Goal: Obtain resource: Obtain resource

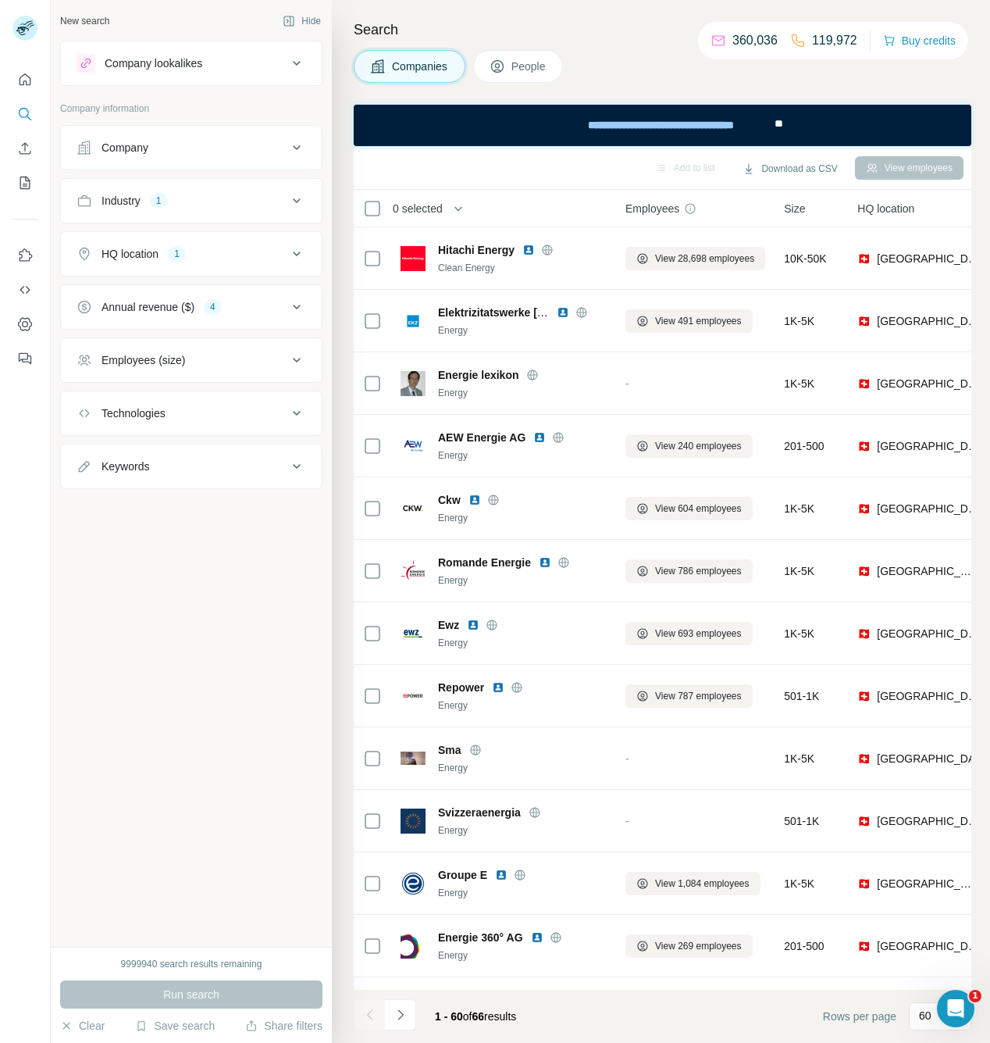
click at [270, 331] on ul "Company Industry 1 HQ location 1 Annual revenue ($) 4 Employees (size) Technolo…" at bounding box center [191, 307] width 262 height 364
click at [282, 312] on div "Annual revenue ($) 4" at bounding box center [182, 307] width 211 height 16
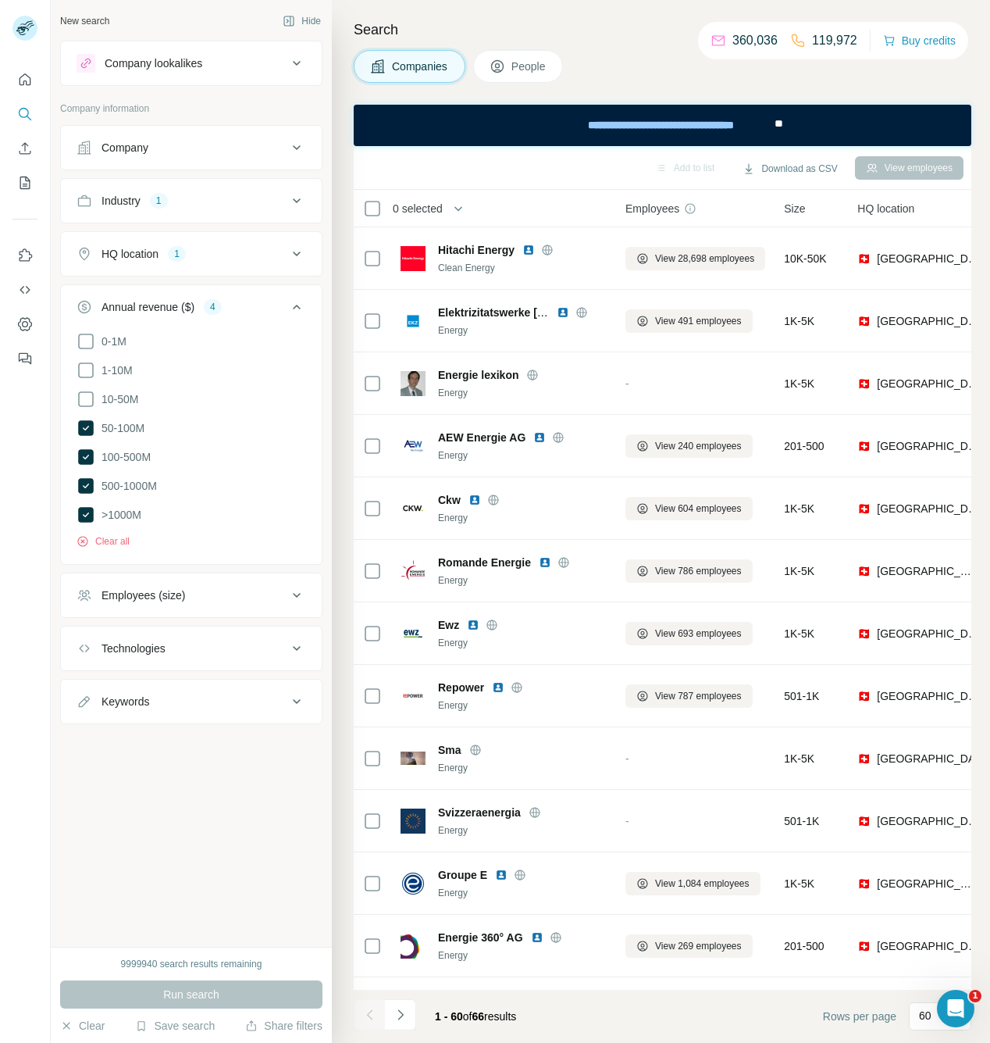
click at [276, 270] on button "HQ location 1" at bounding box center [191, 253] width 261 height 37
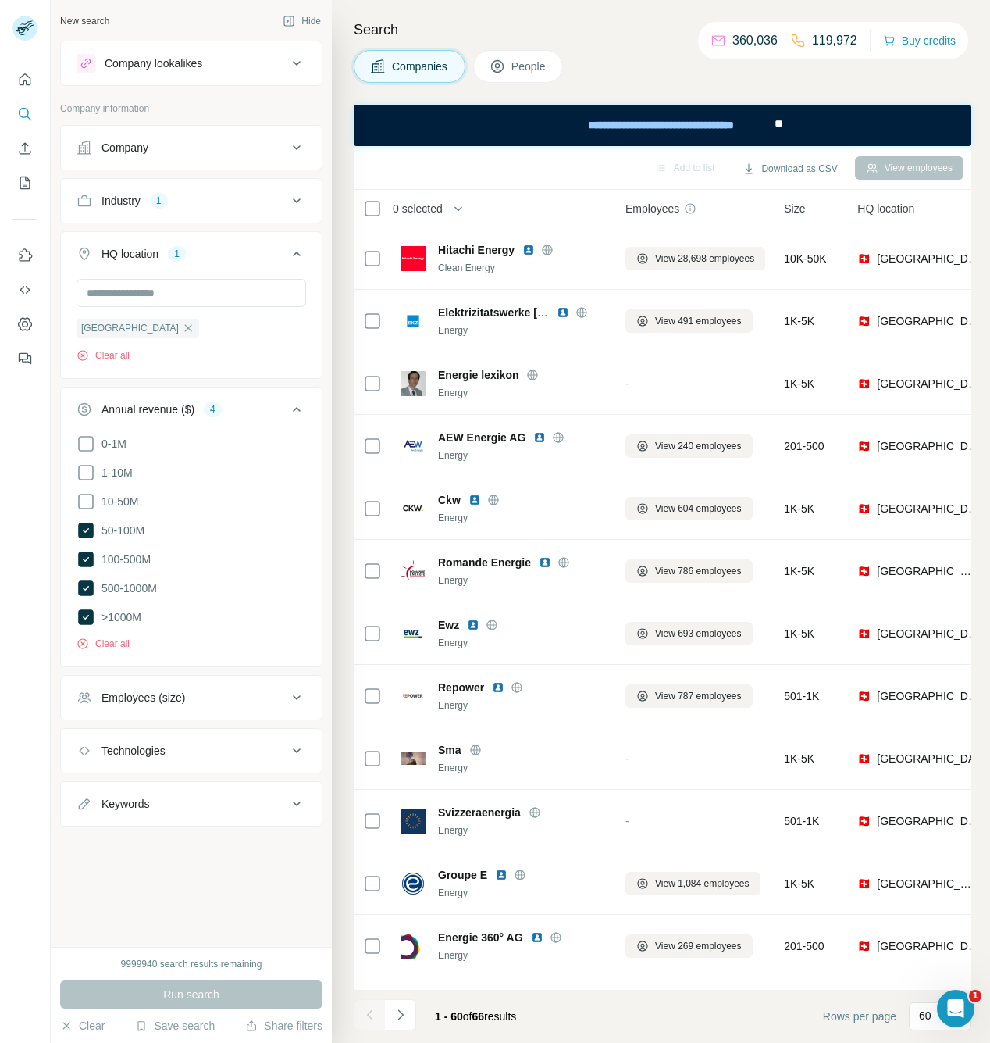
click at [273, 187] on button "Industry 1" at bounding box center [191, 200] width 261 height 37
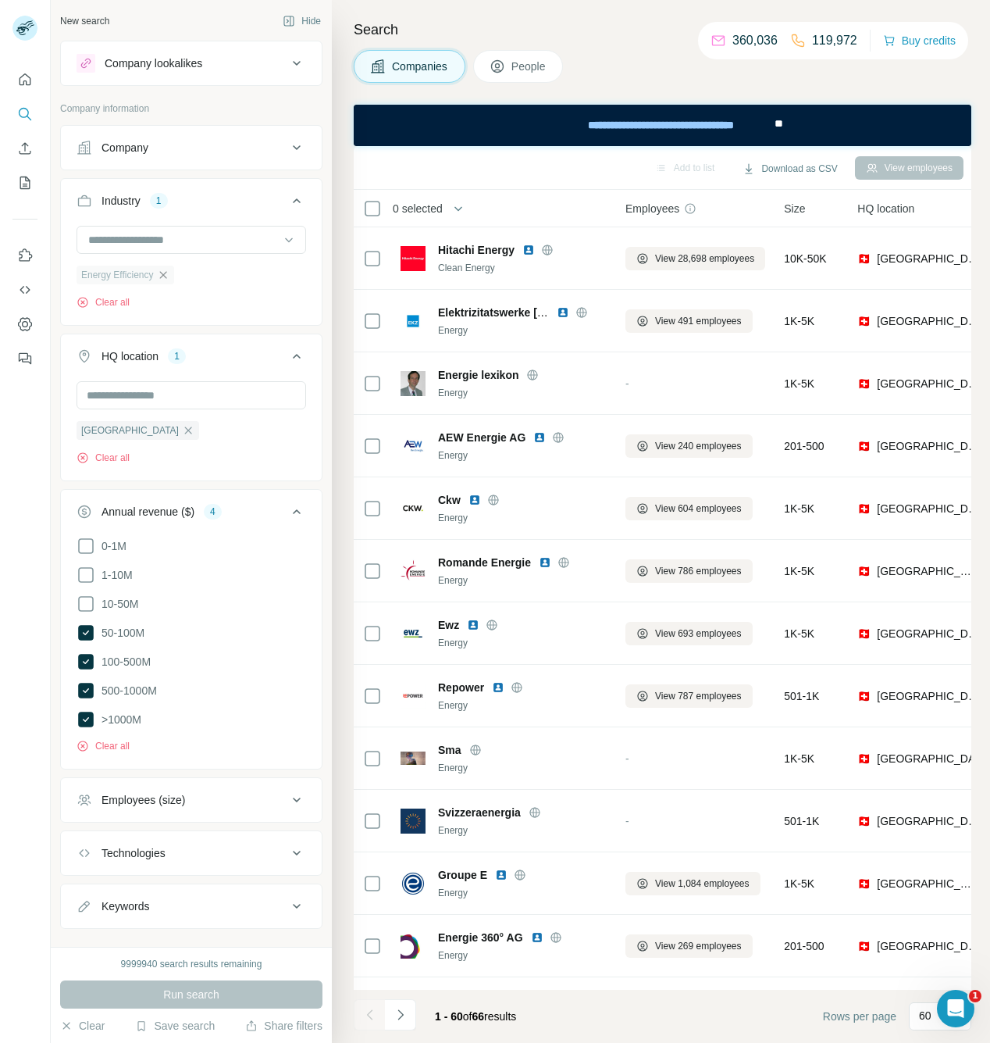
click at [162, 276] on icon "button" at bounding box center [162, 274] width 7 height 7
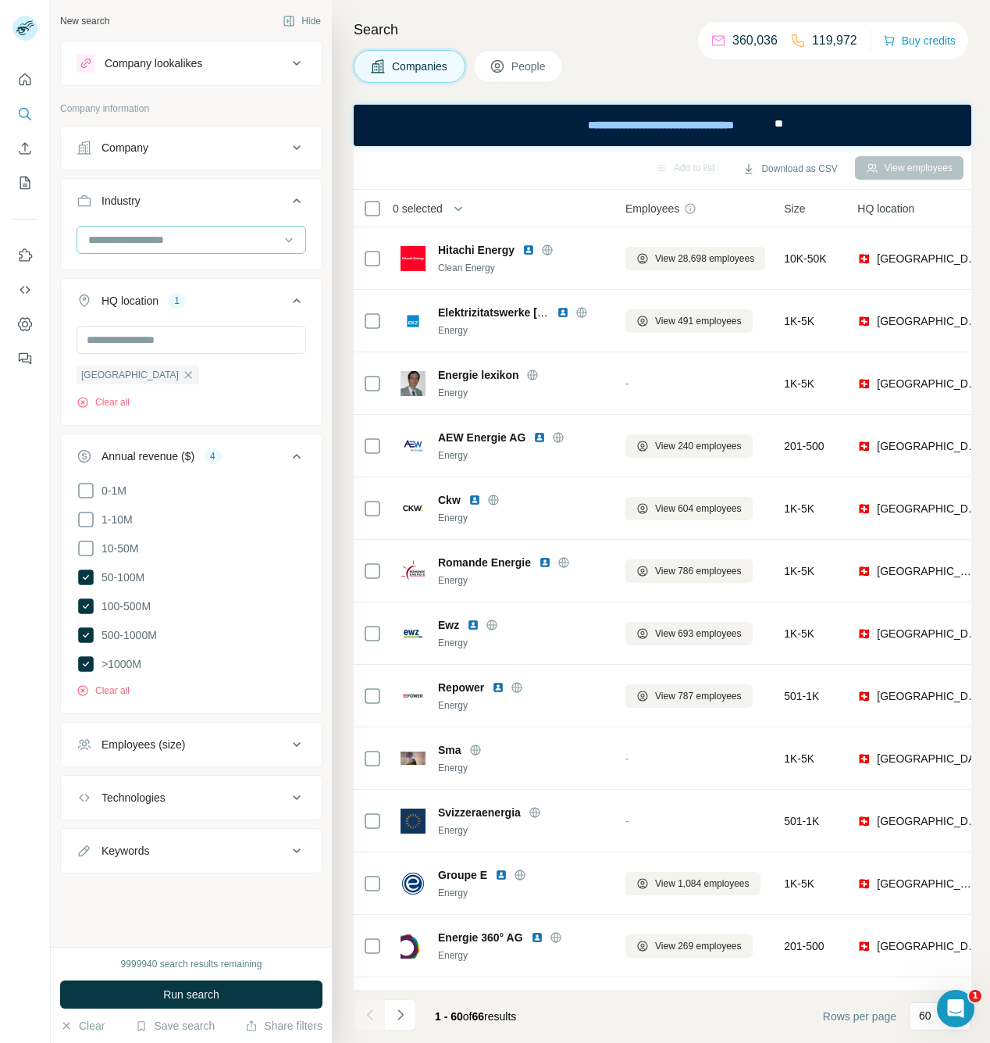
click at [155, 242] on input at bounding box center [183, 239] width 193 height 17
type input "********"
click at [162, 271] on p "Food Processing" at bounding box center [131, 275] width 82 height 16
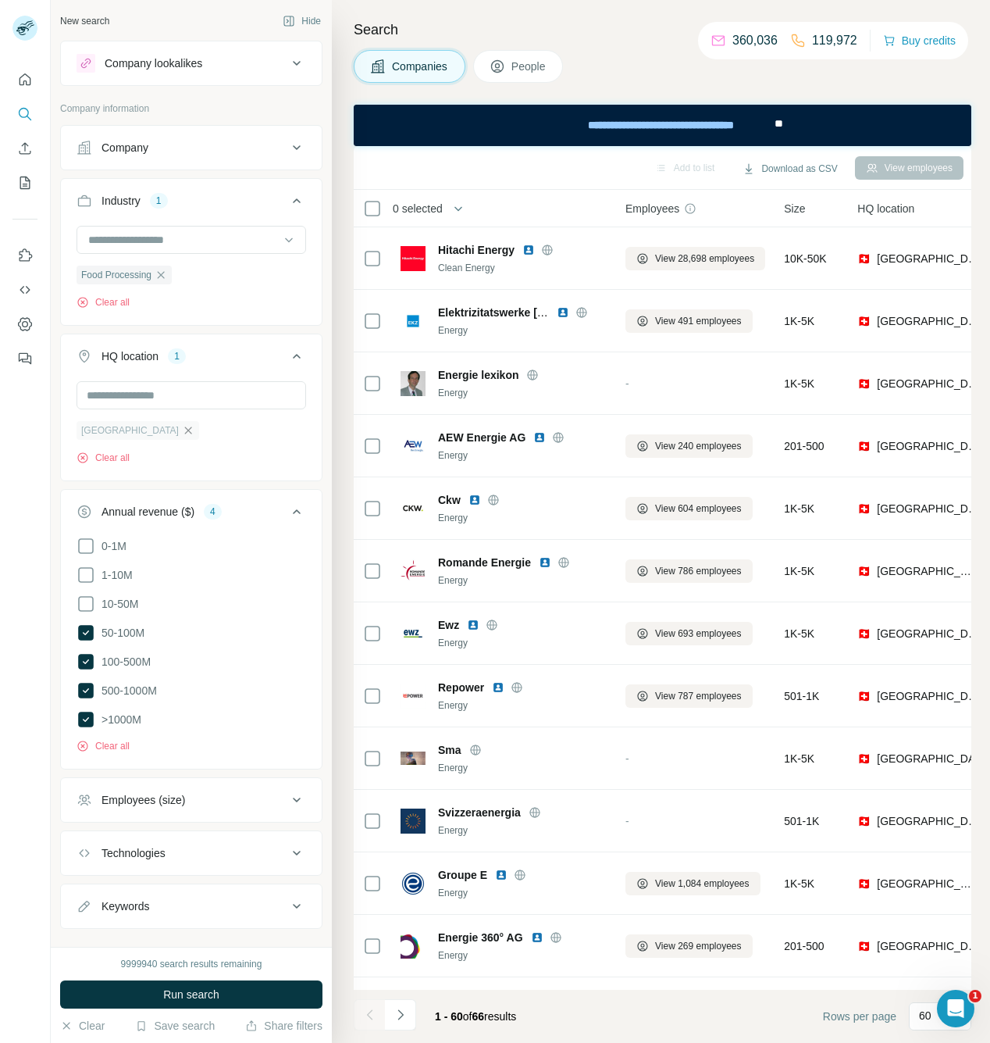
click at [182, 437] on icon "button" at bounding box center [188, 430] width 12 height 12
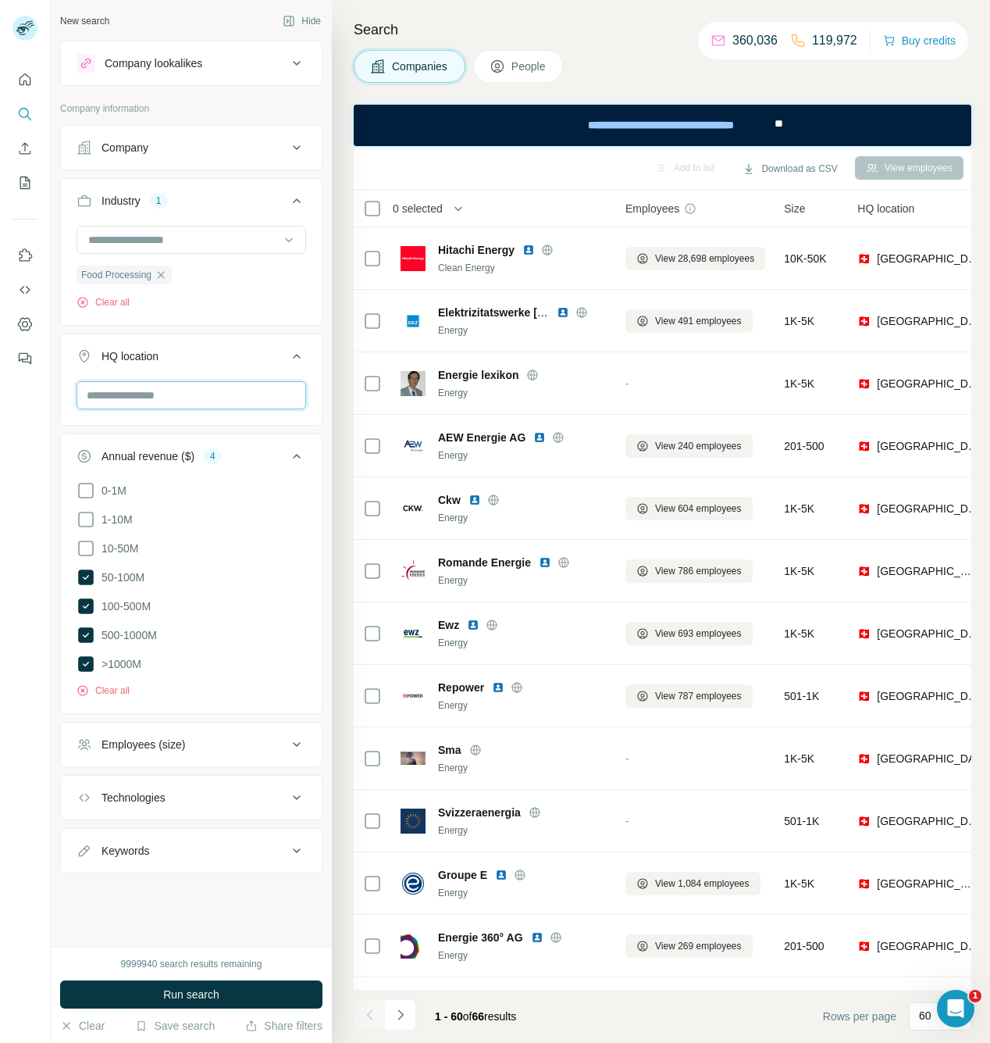
click at [141, 402] on input "text" at bounding box center [192, 395] width 230 height 28
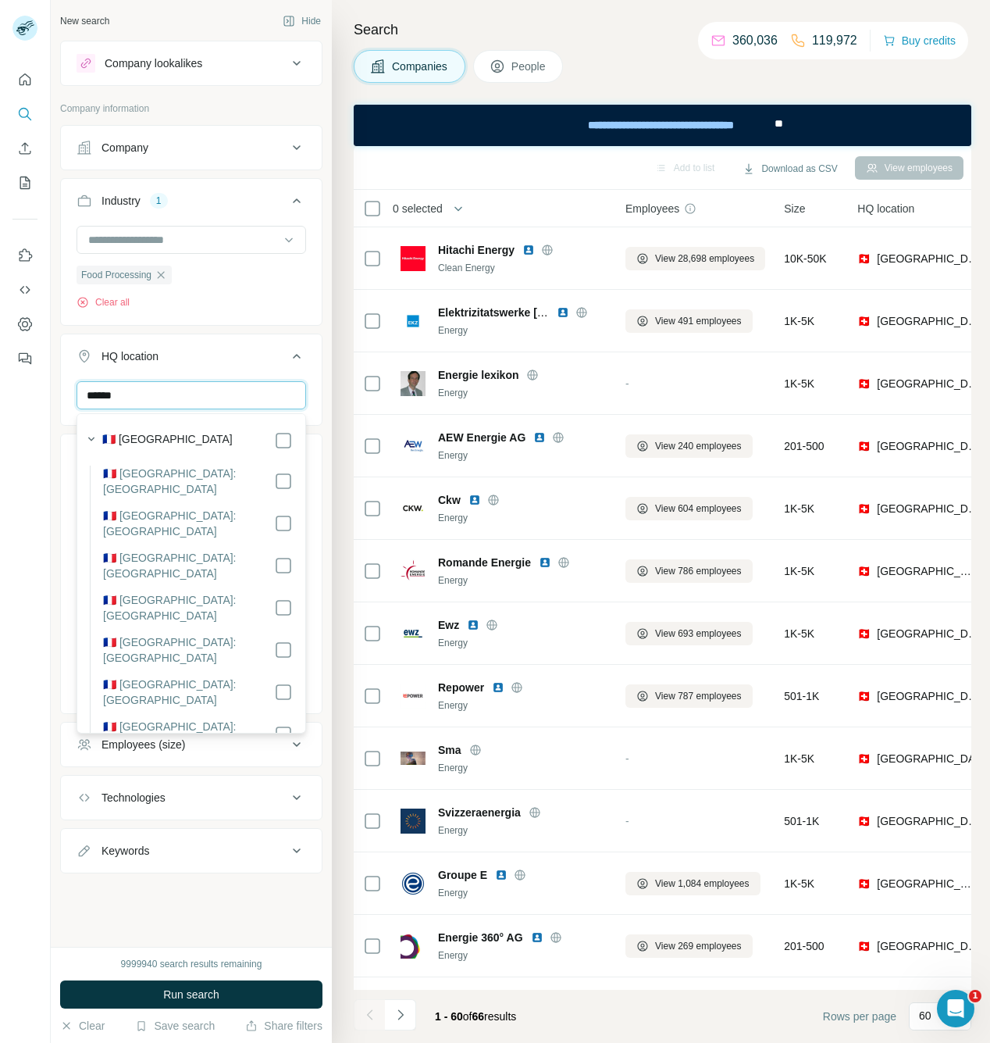
type input "******"
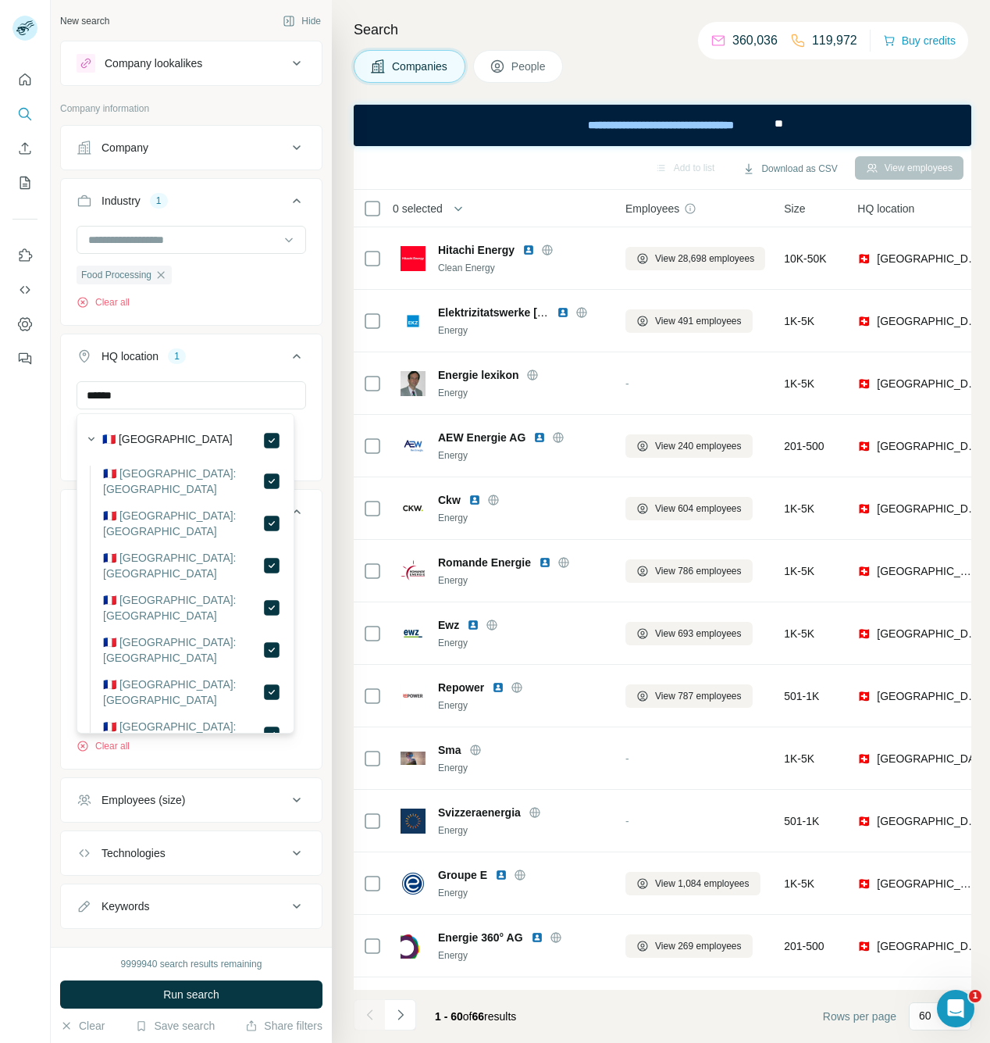
click at [316, 429] on div "New search Hide Company lookalikes Company information Company Industry 1 Food …" at bounding box center [191, 473] width 281 height 947
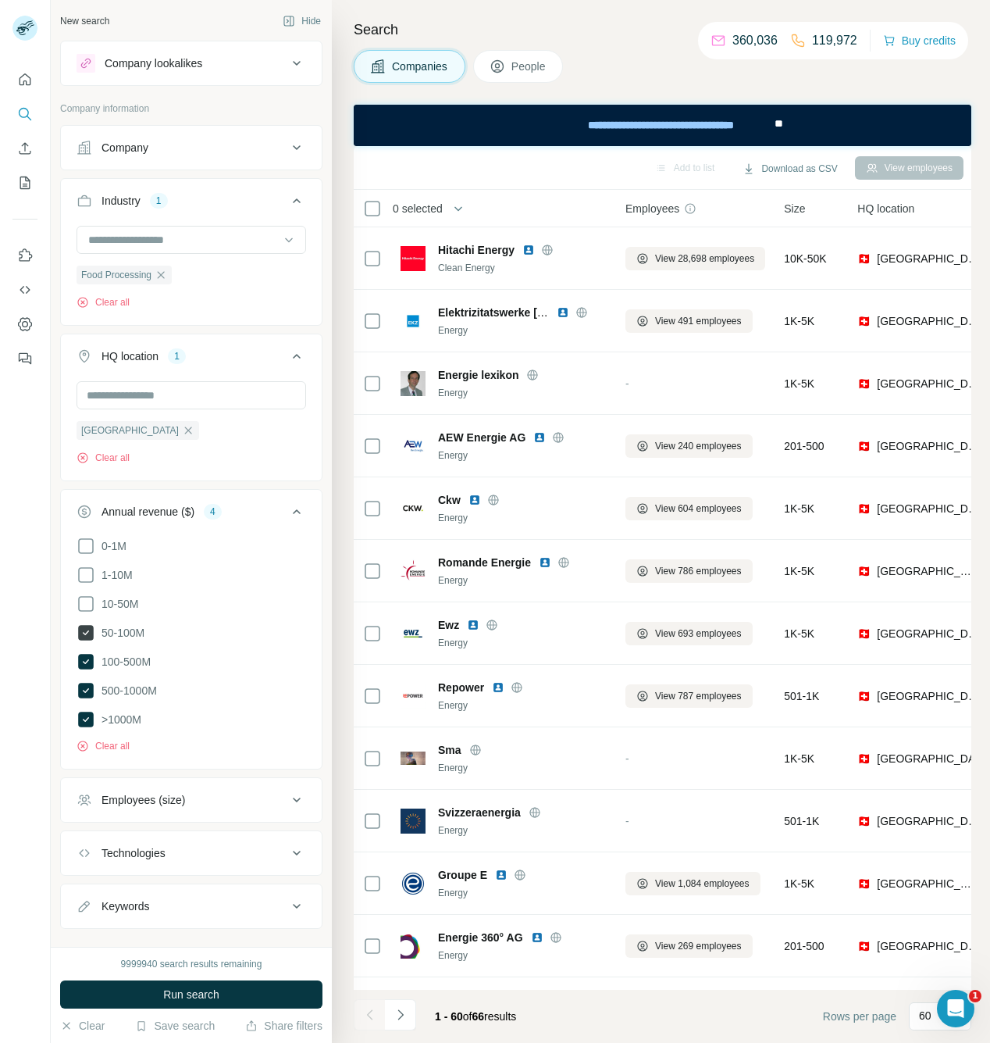
click at [85, 631] on icon at bounding box center [86, 633] width 16 height 16
click at [81, 667] on icon at bounding box center [86, 662] width 16 height 16
click at [188, 996] on span "Run search" at bounding box center [191, 994] width 56 height 16
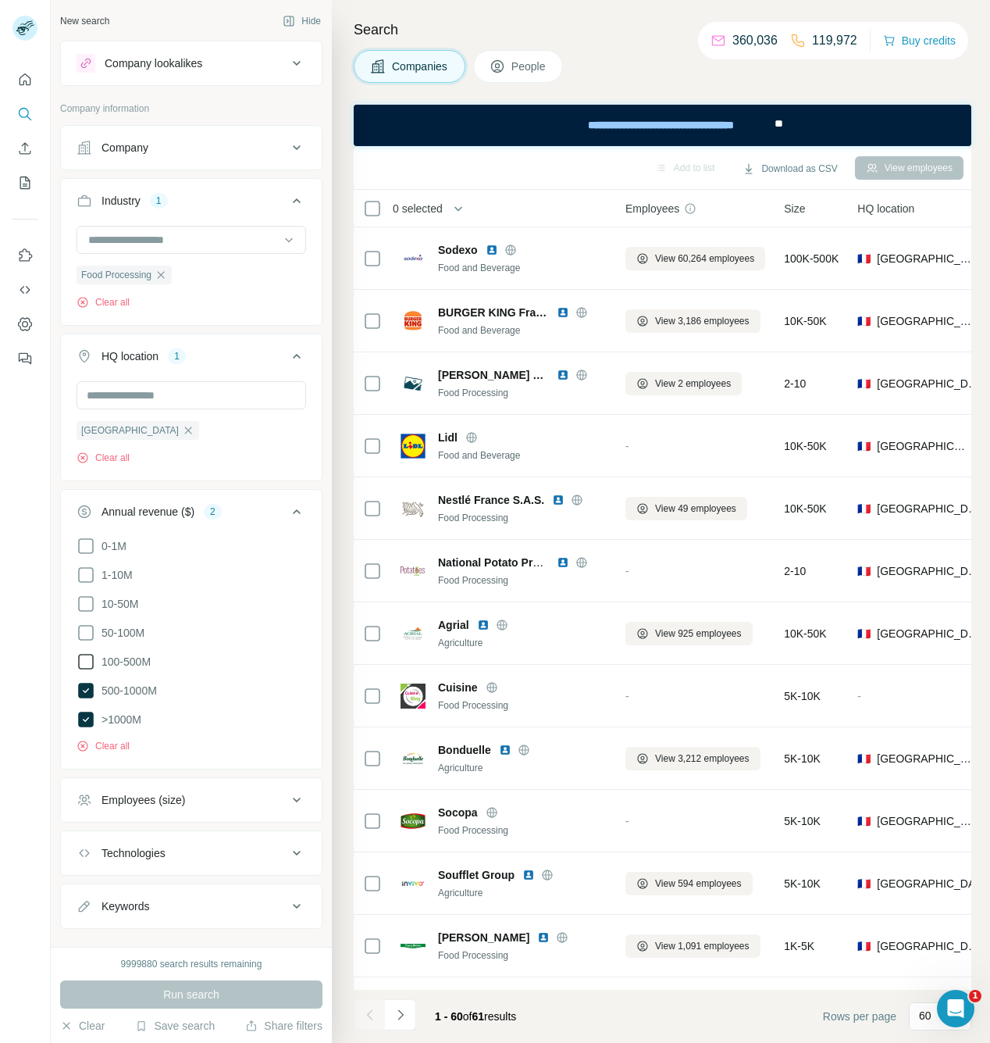
click at [86, 665] on icon at bounding box center [86, 661] width 19 height 19
click at [196, 997] on span "Run search" at bounding box center [191, 994] width 56 height 16
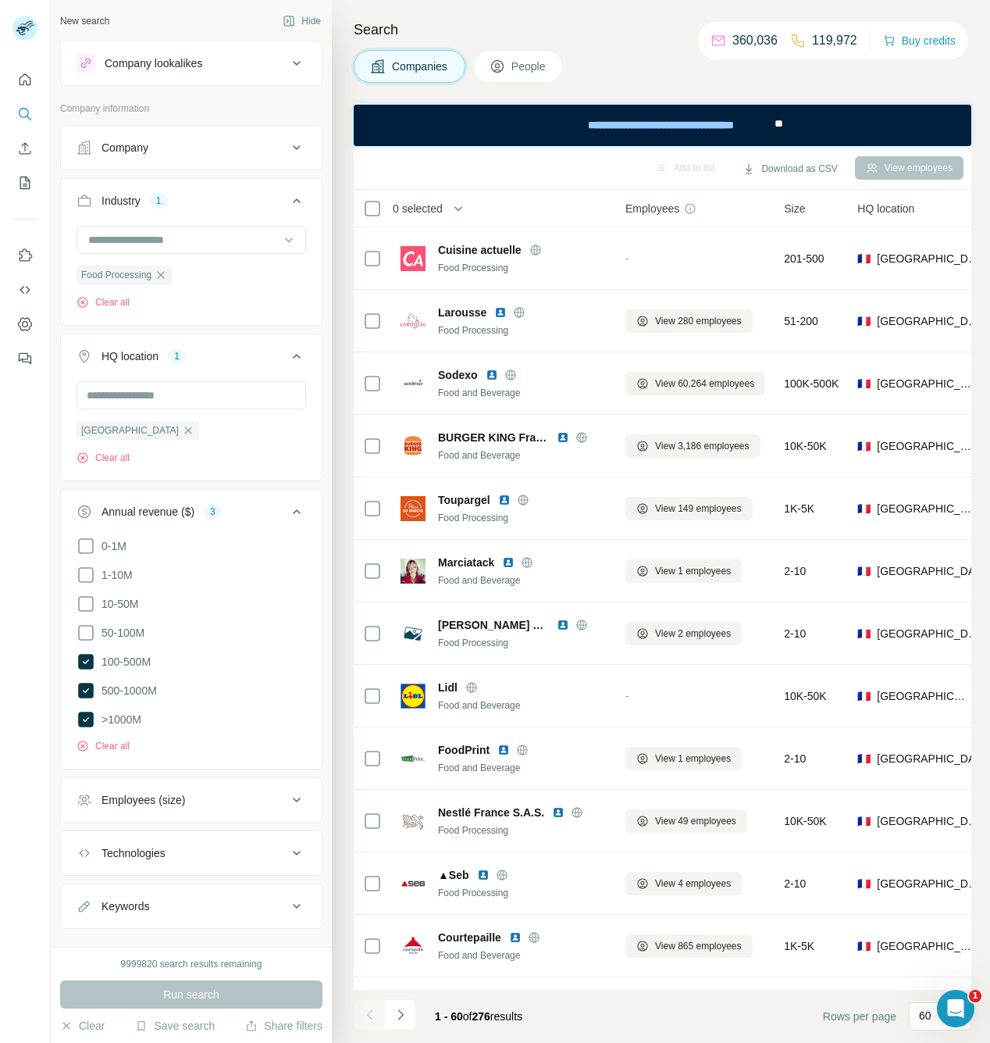
click at [459, 211] on icon "button" at bounding box center [459, 209] width 16 height 16
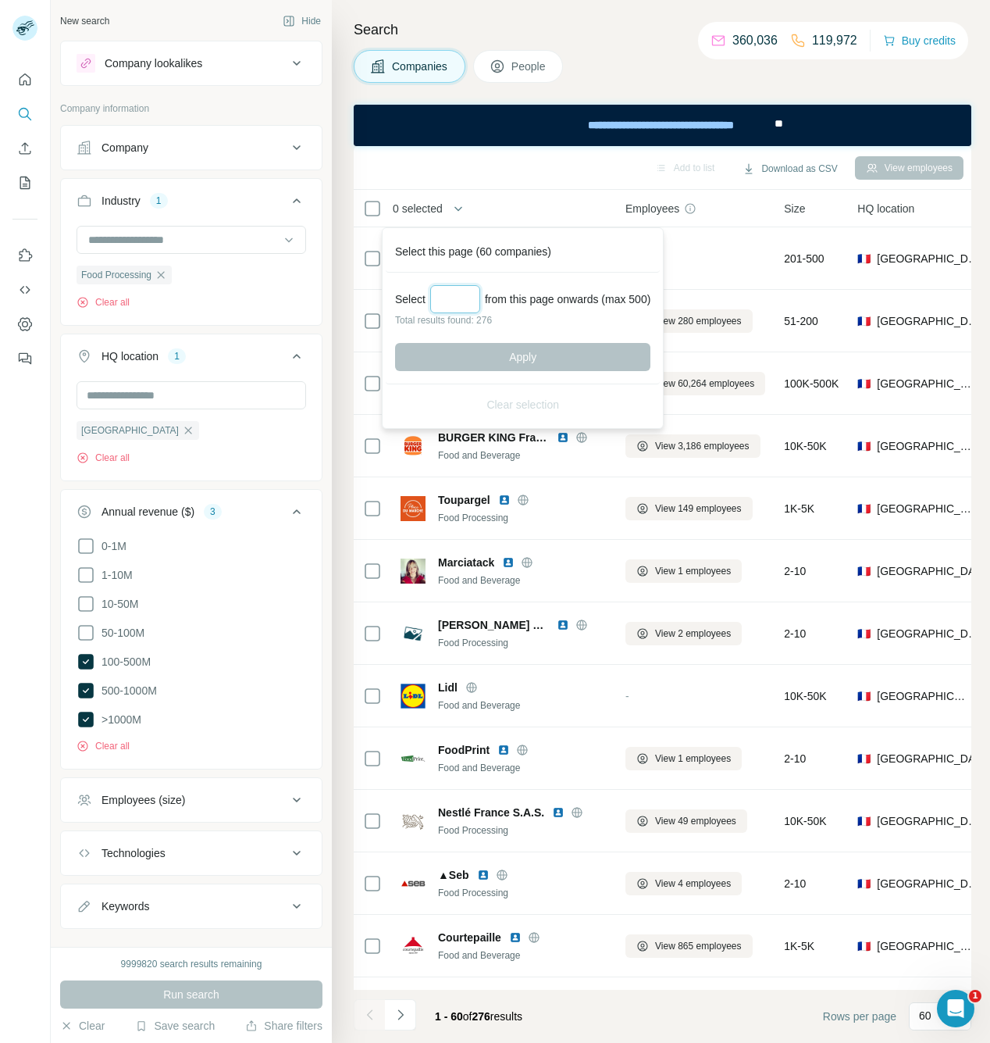
click at [470, 307] on input "Select a number (up to 500)" at bounding box center [455, 299] width 50 height 28
type input "***"
click at [487, 344] on button "Apply" at bounding box center [522, 357] width 255 height 28
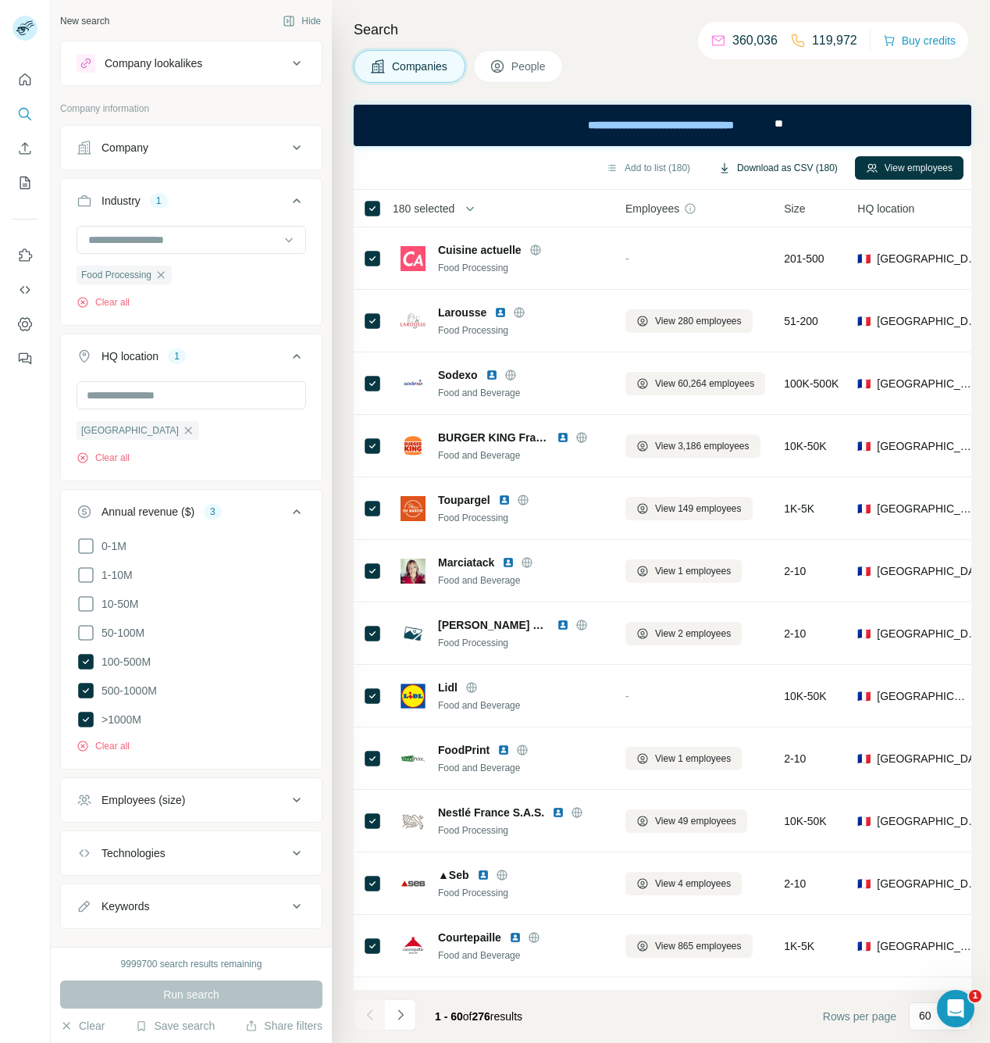
click at [792, 176] on button "Download as CSV (180)" at bounding box center [778, 167] width 141 height 23
click at [182, 427] on icon "button" at bounding box center [188, 430] width 12 height 12
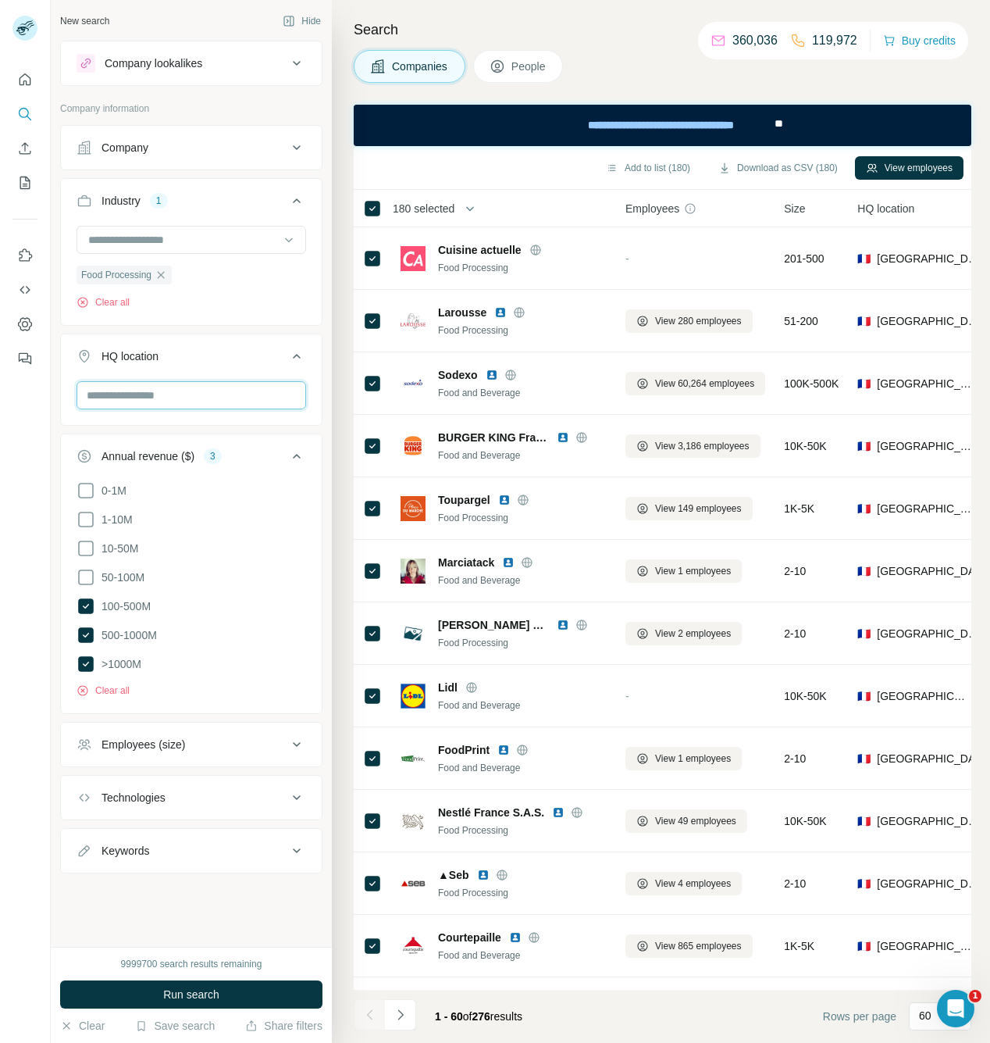
click at [113, 396] on input "text" at bounding box center [192, 395] width 230 height 28
click at [213, 401] on input "**********" at bounding box center [192, 395] width 230 height 28
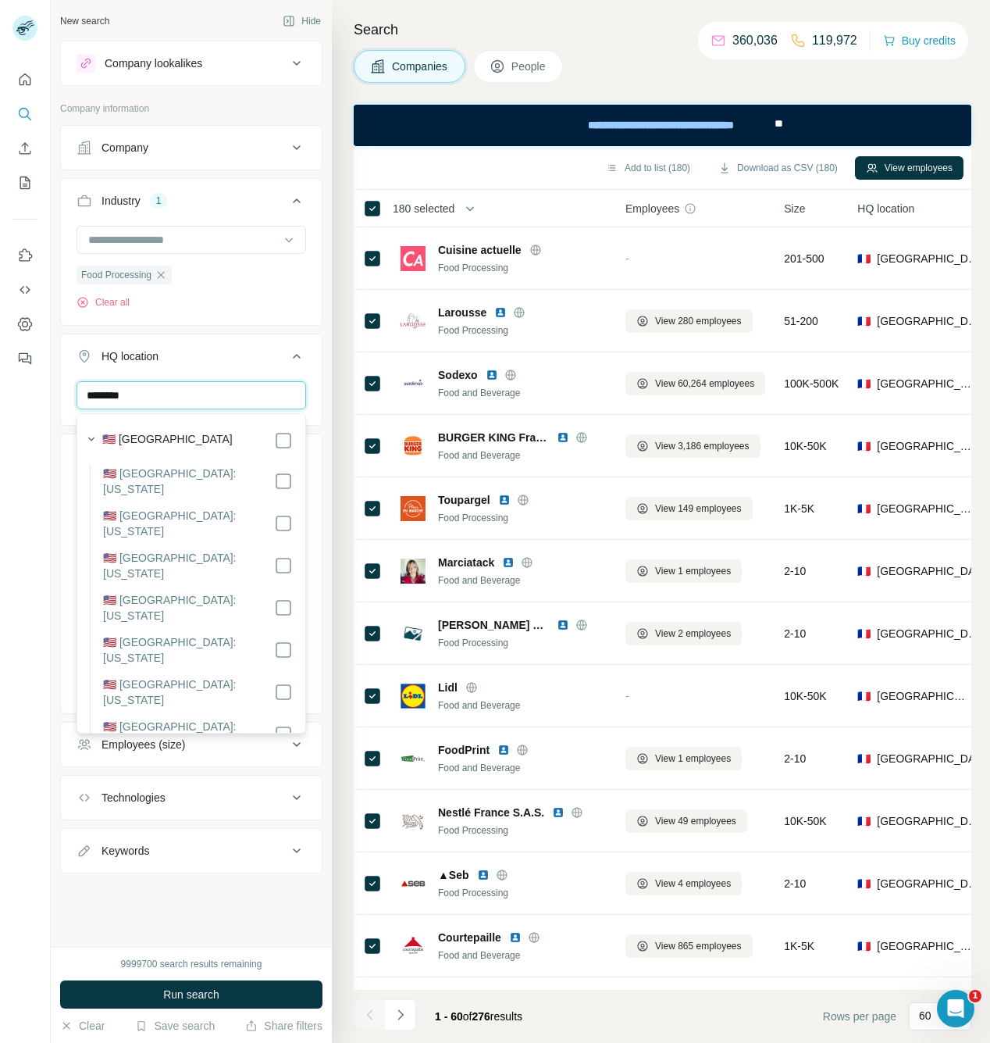
type input "********"
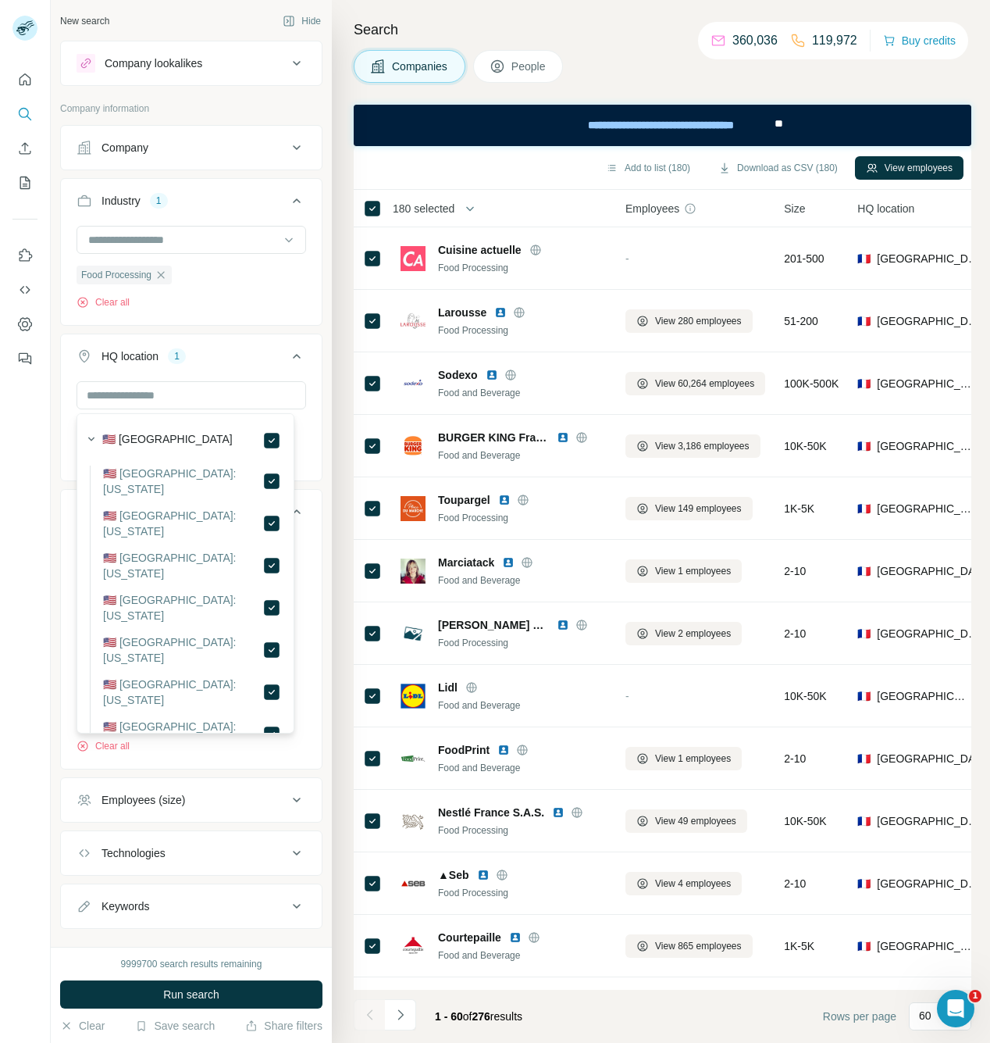
click at [311, 424] on div "New search Hide Company lookalikes Company information Company Industry 1 Food …" at bounding box center [191, 473] width 281 height 947
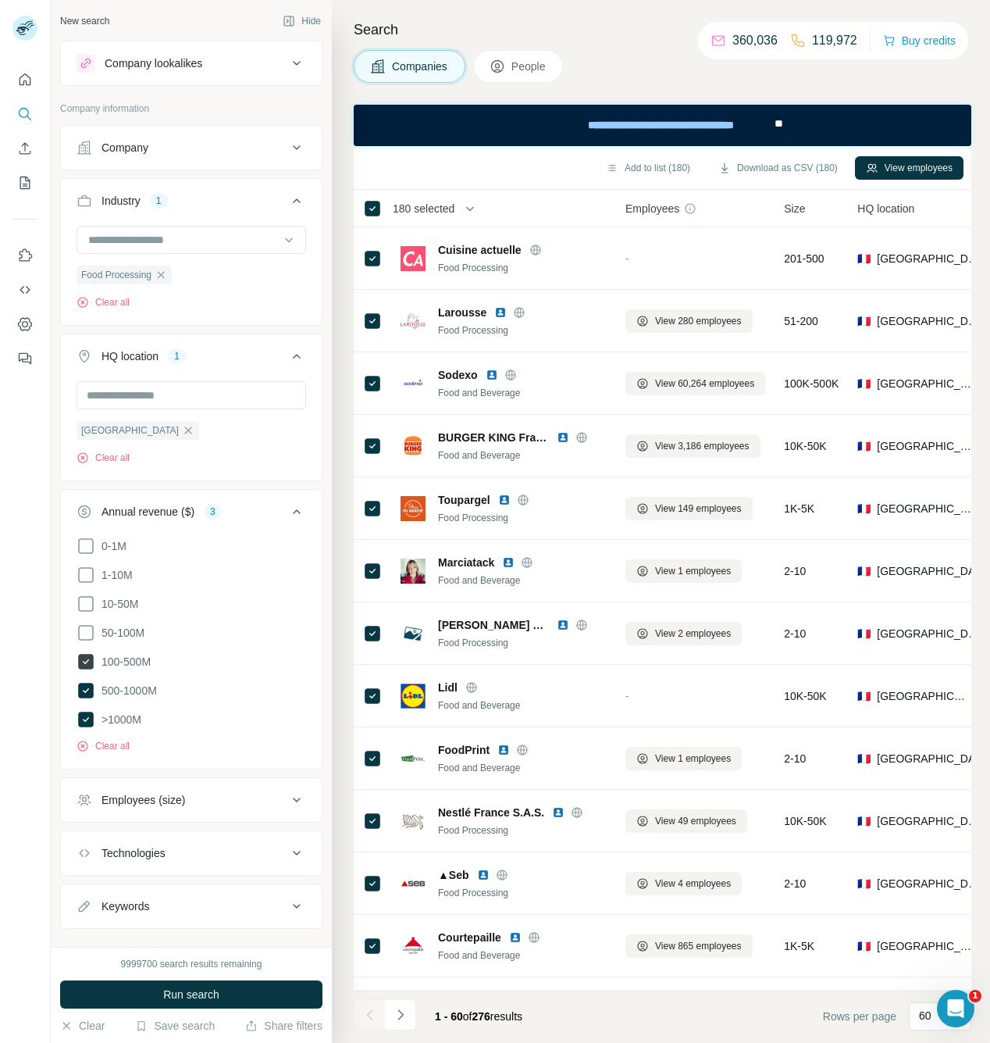
click at [87, 659] on icon at bounding box center [86, 662] width 16 height 16
click at [234, 991] on button "Run search" at bounding box center [191, 994] width 262 height 28
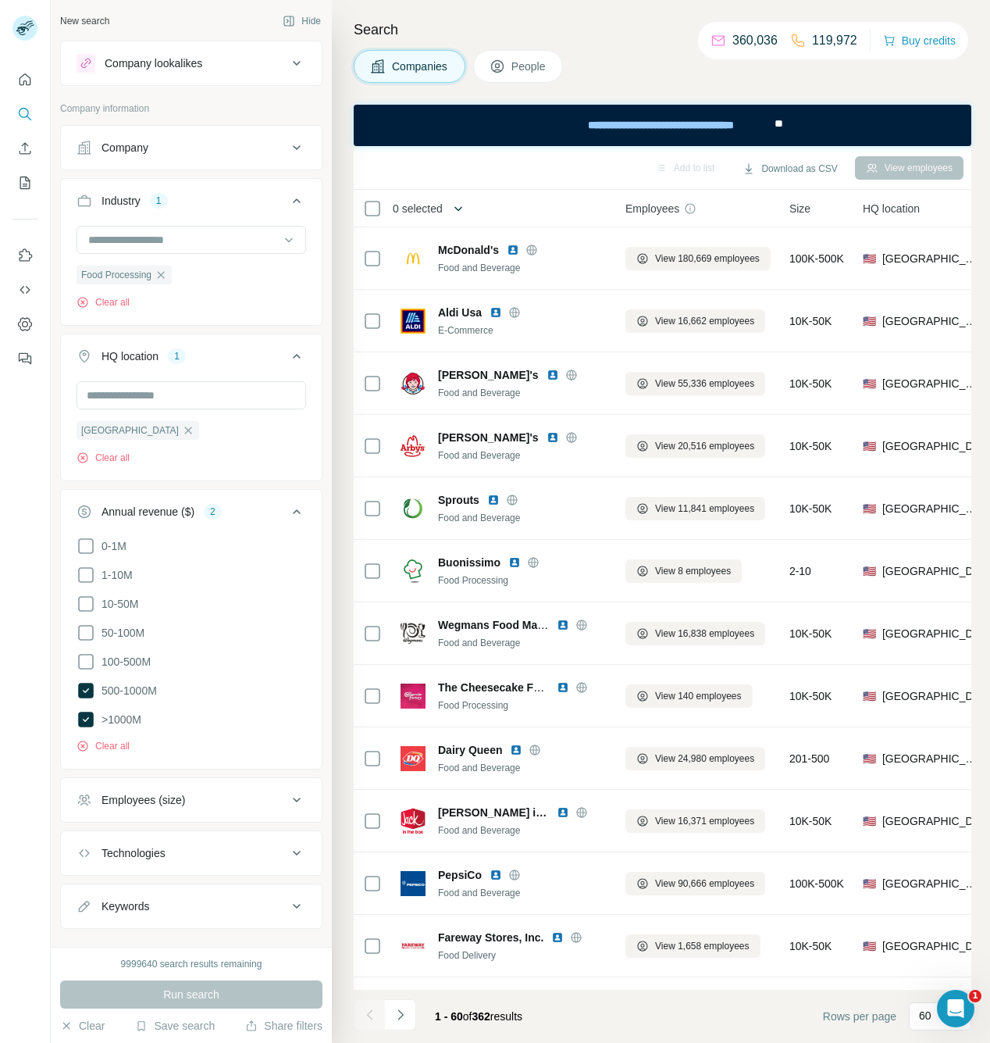
click at [464, 203] on icon "button" at bounding box center [459, 209] width 16 height 16
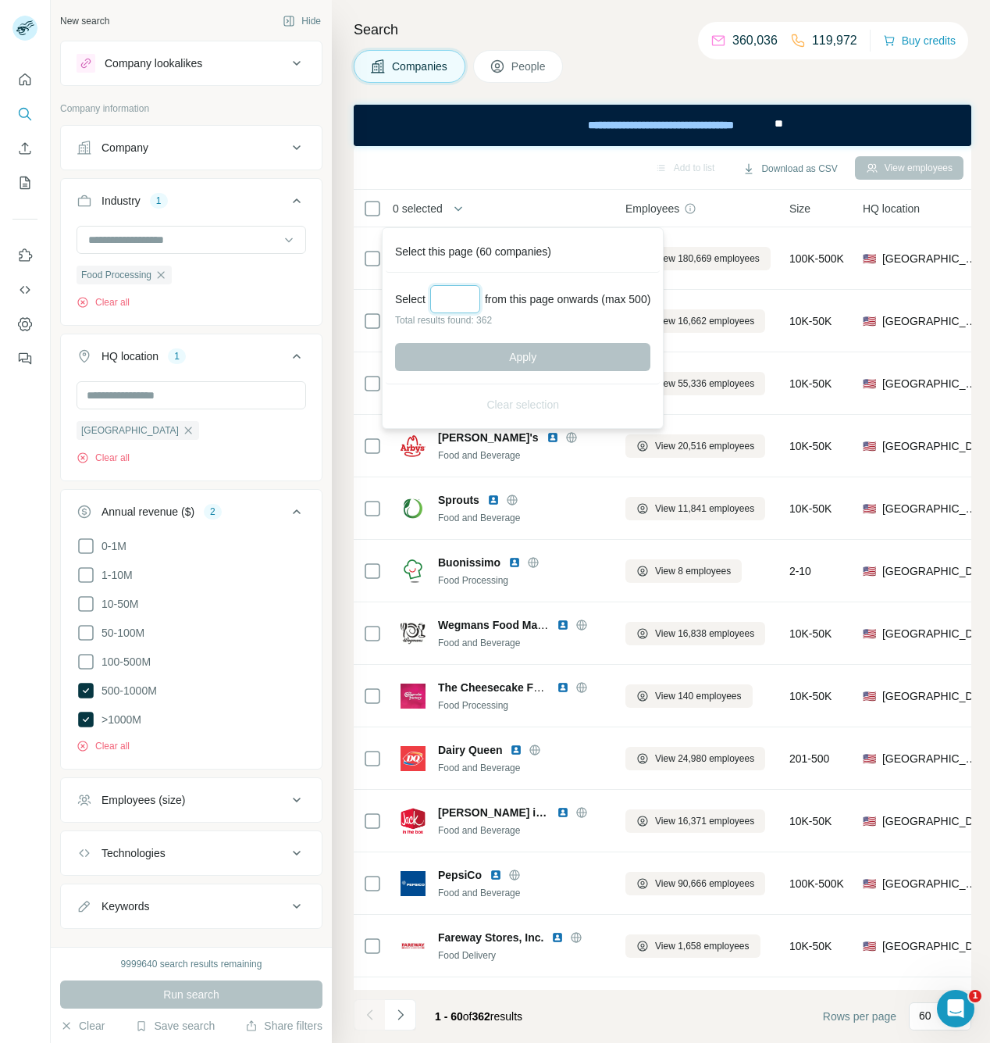
click at [455, 302] on input "Select a number (up to 500)" at bounding box center [455, 299] width 50 height 28
type input "***"
click at [490, 349] on button "Apply" at bounding box center [522, 357] width 255 height 28
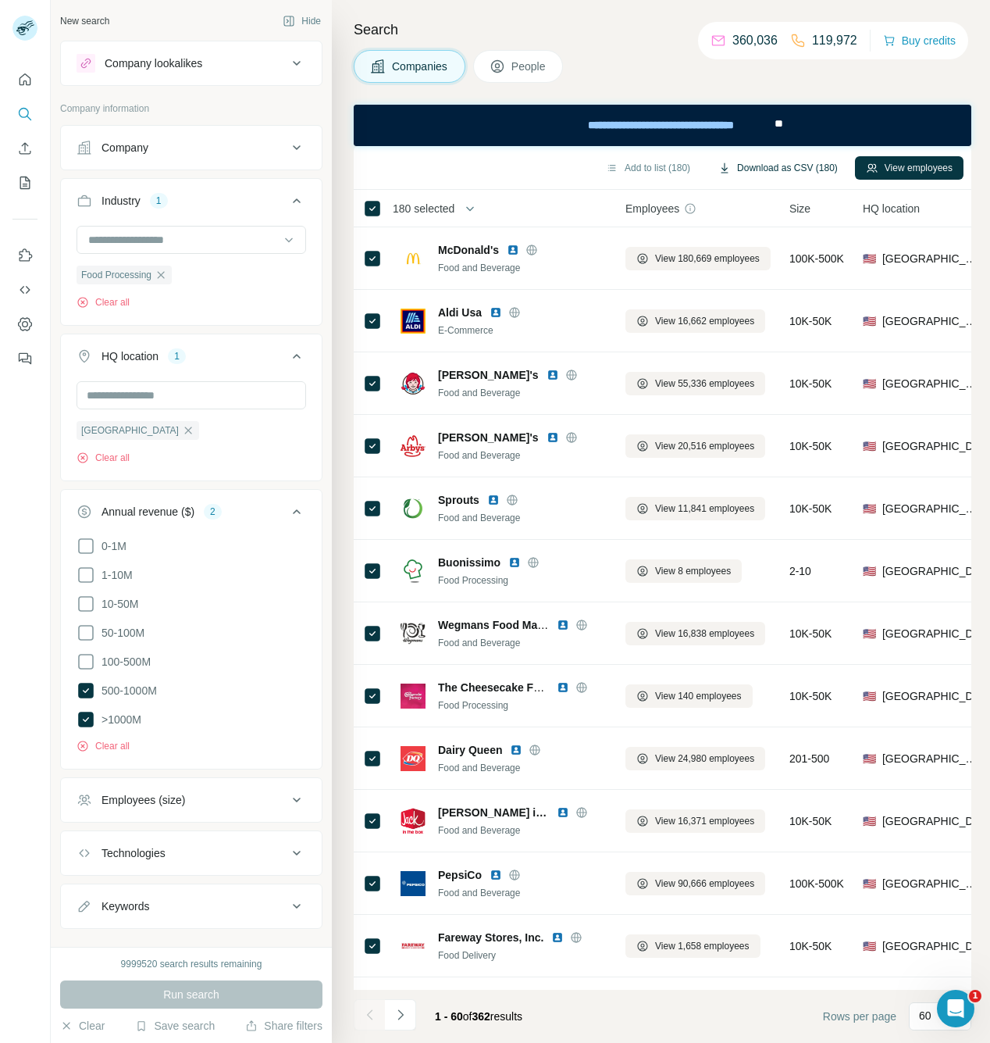
click at [804, 166] on button "Download as CSV (180)" at bounding box center [778, 167] width 141 height 23
click at [152, 439] on div "[GEOGRAPHIC_DATA]" at bounding box center [138, 430] width 123 height 19
click at [182, 431] on icon "button" at bounding box center [188, 430] width 12 height 12
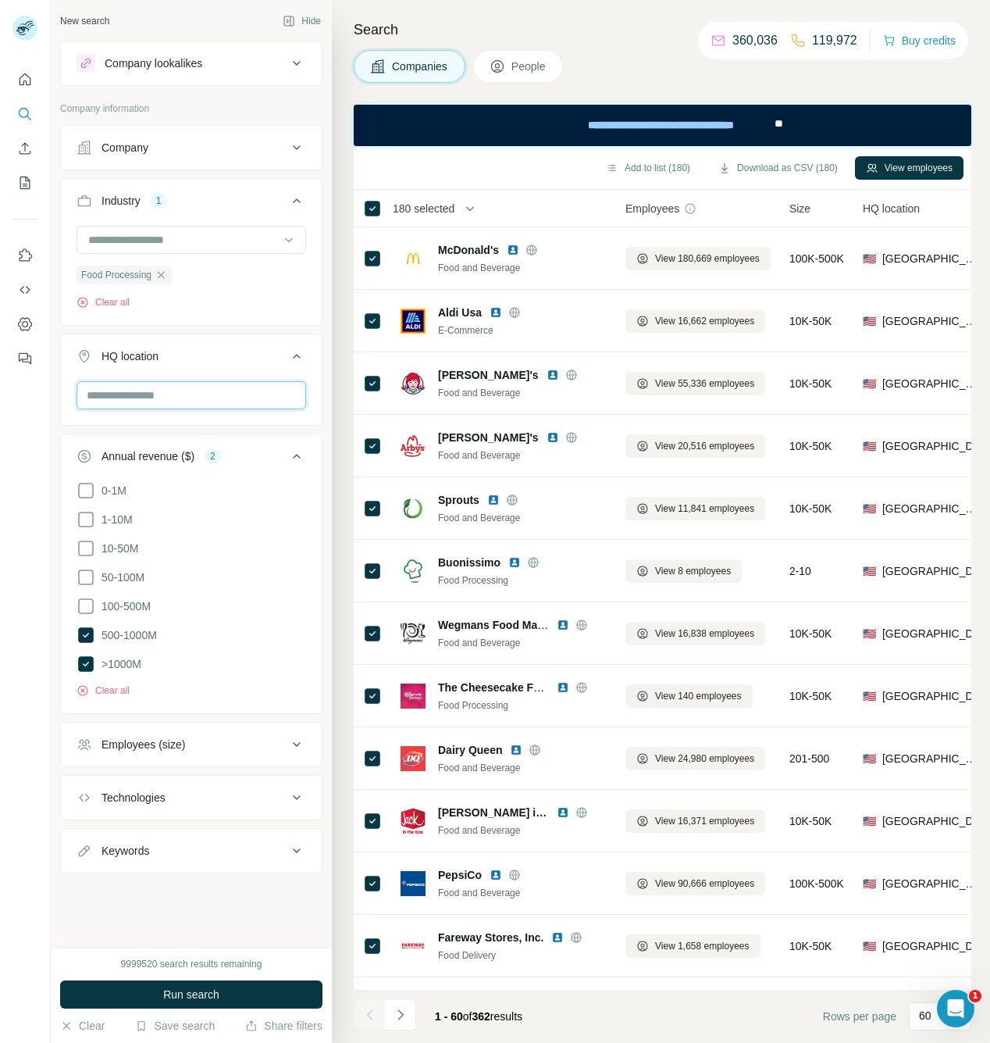
click at [134, 402] on input "text" at bounding box center [192, 395] width 230 height 28
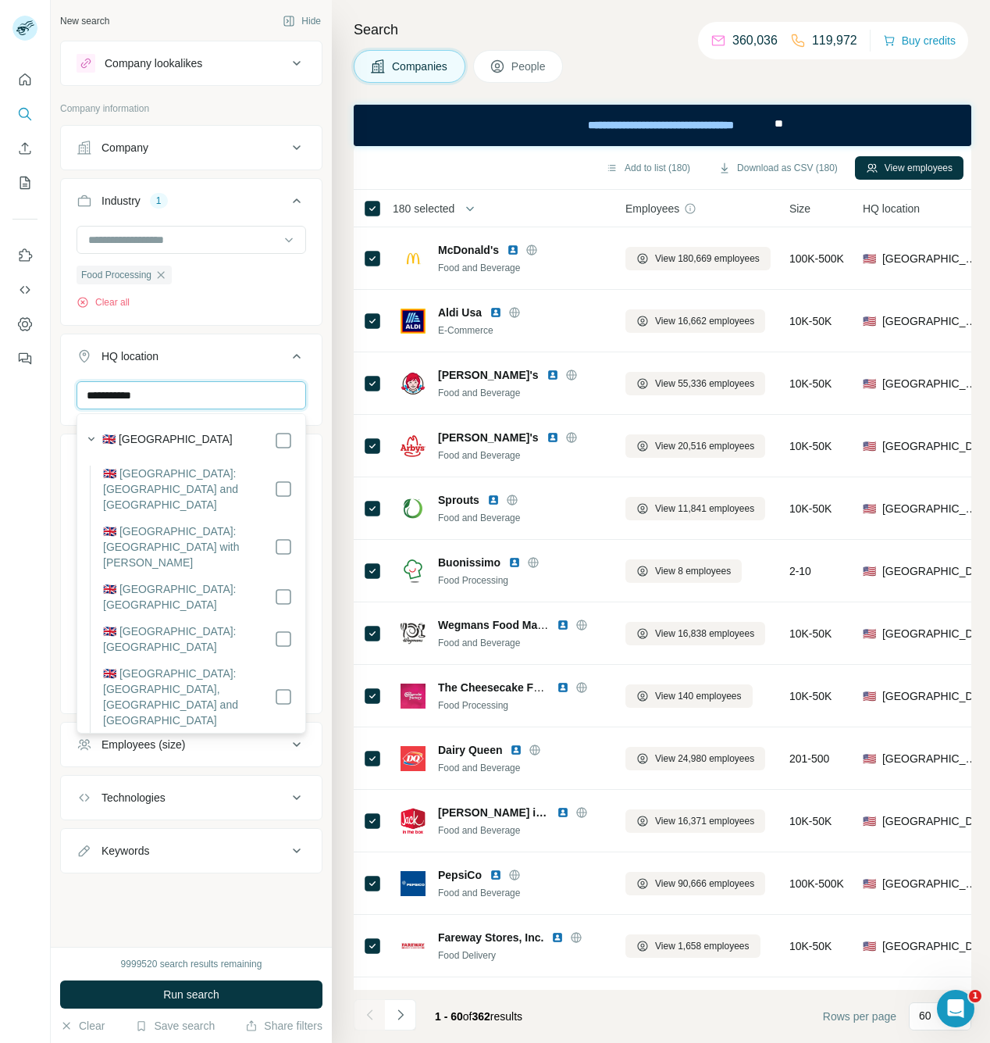
type input "**********"
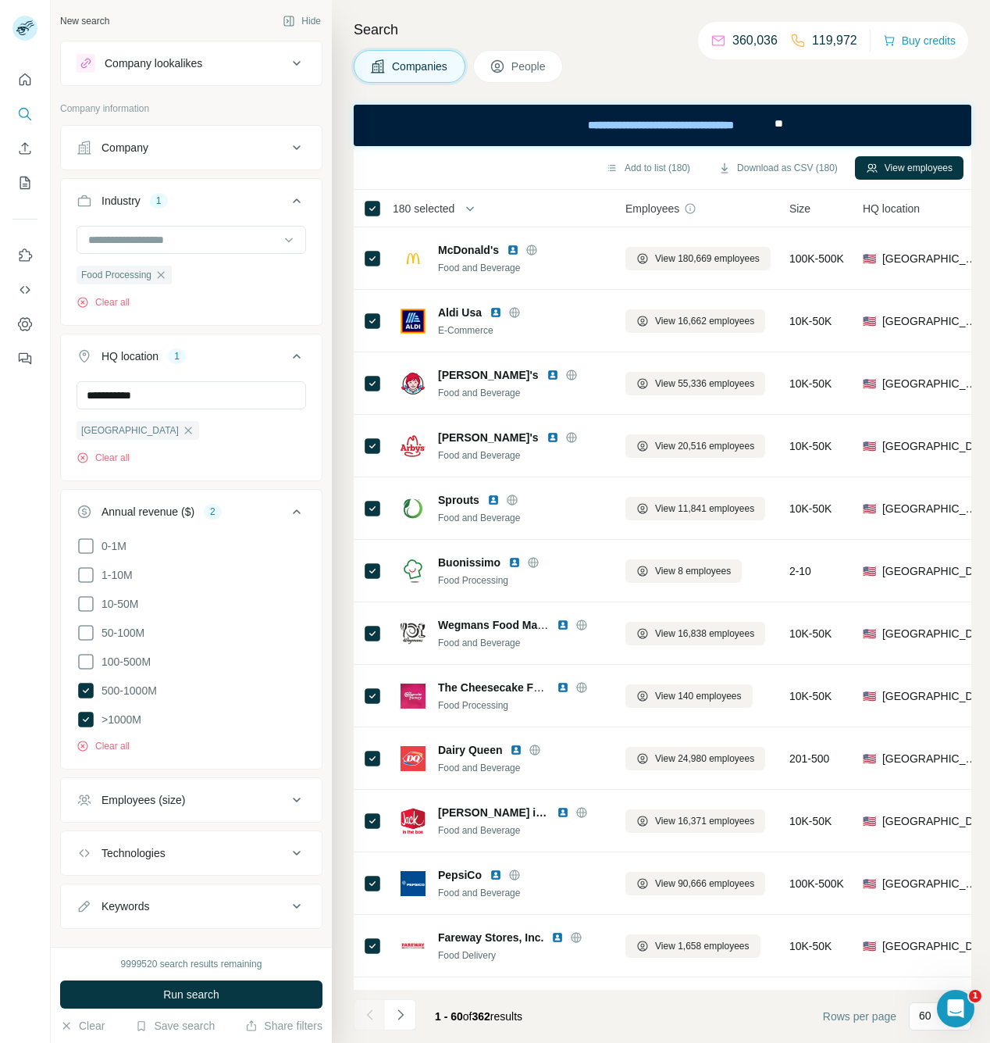
click at [310, 441] on div "**********" at bounding box center [191, 407] width 262 height 148
click at [161, 274] on icon "button" at bounding box center [161, 275] width 12 height 12
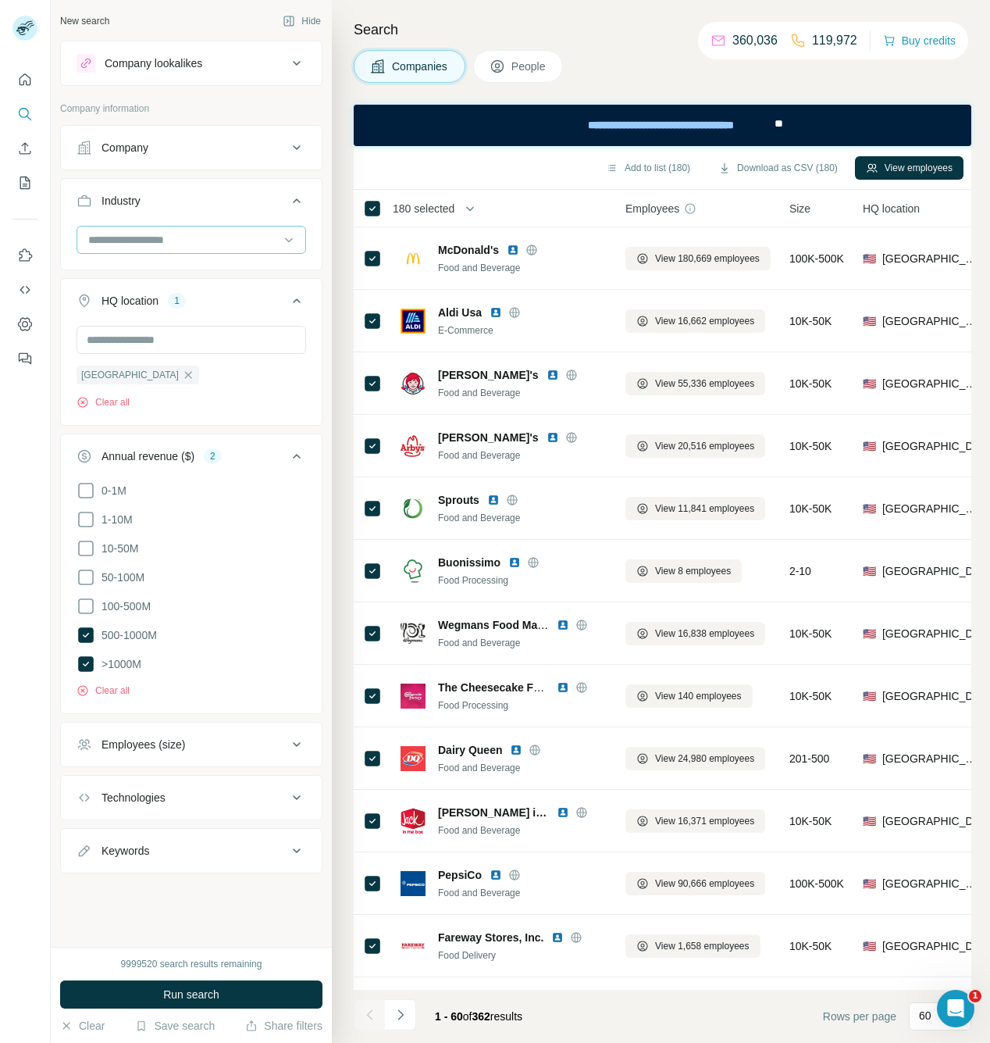
click at [155, 251] on div at bounding box center [183, 239] width 193 height 27
type input "***"
click at [134, 303] on div "GovTech" at bounding box center [191, 303] width 203 height 16
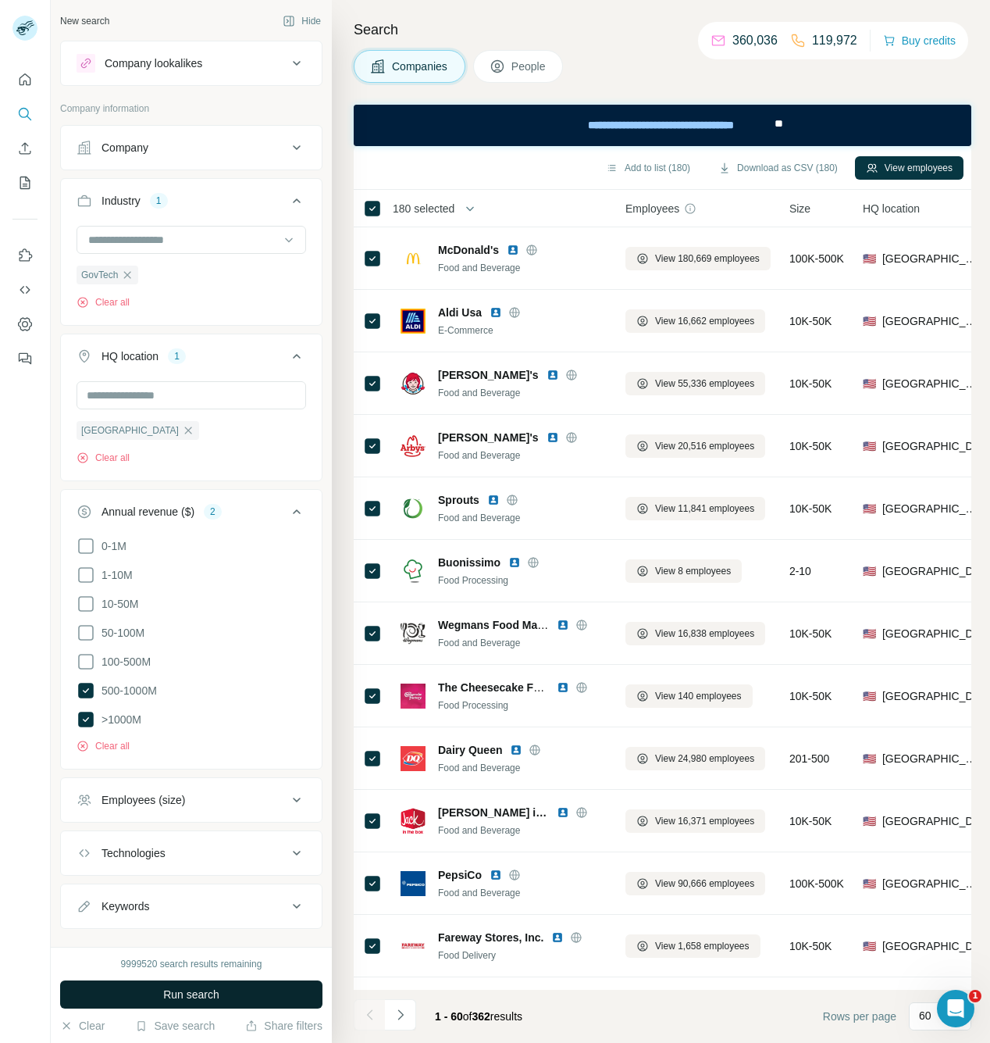
click at [190, 985] on button "Run search" at bounding box center [191, 994] width 262 height 28
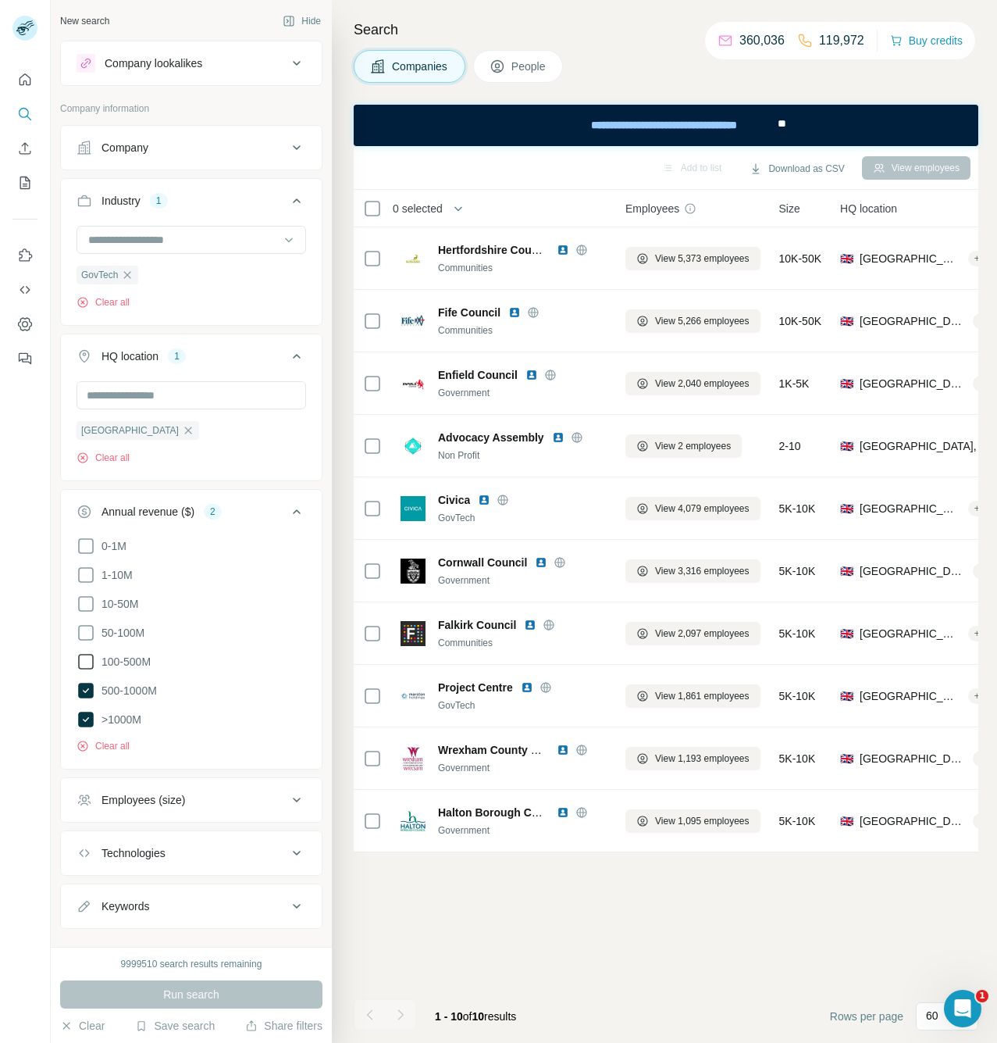
click at [86, 662] on icon at bounding box center [86, 661] width 19 height 19
click at [207, 1000] on span "Run search" at bounding box center [191, 994] width 56 height 16
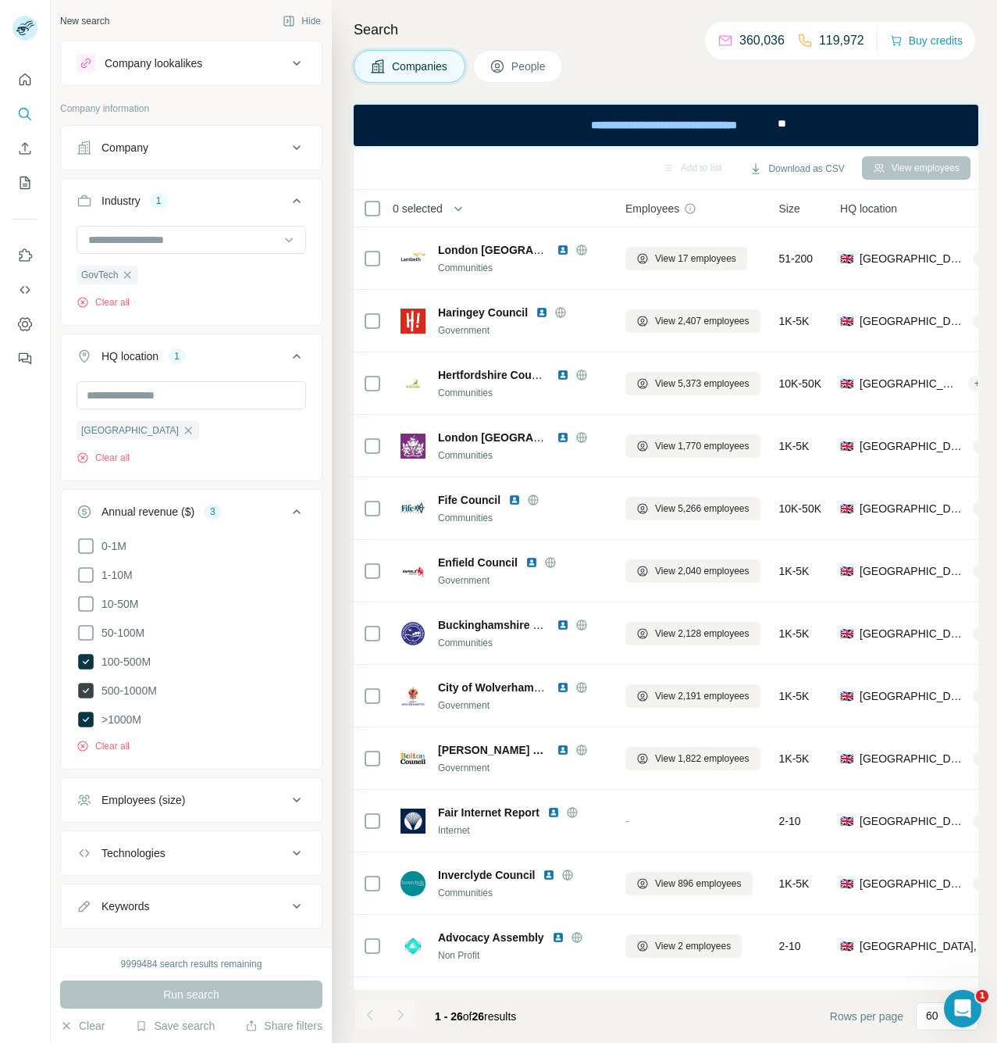
drag, startPoint x: 92, startPoint y: 640, endPoint x: 113, endPoint y: 679, distance: 45.1
click at [92, 639] on icon at bounding box center [86, 632] width 19 height 19
click at [176, 997] on span "Run search" at bounding box center [191, 994] width 56 height 16
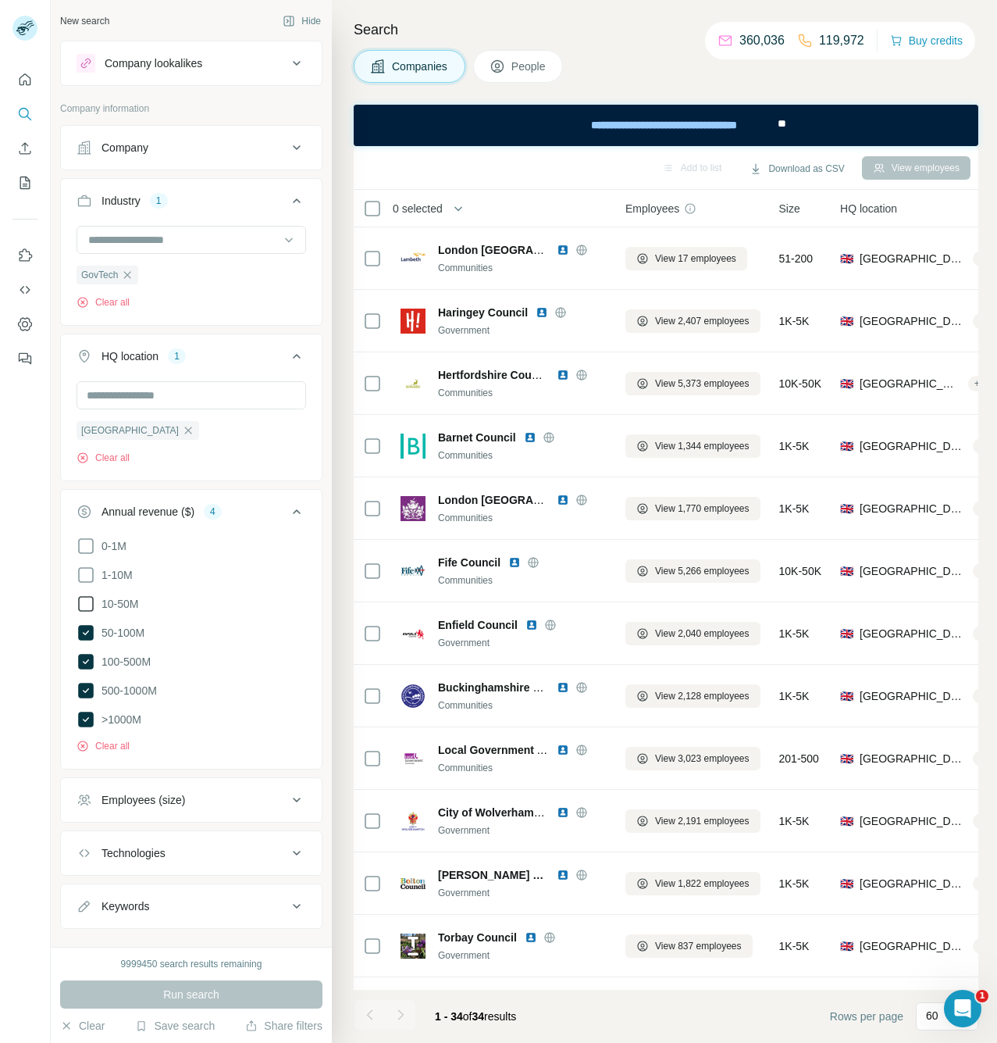
click at [92, 610] on icon at bounding box center [86, 604] width 16 height 16
click at [216, 996] on span "Run search" at bounding box center [191, 994] width 56 height 16
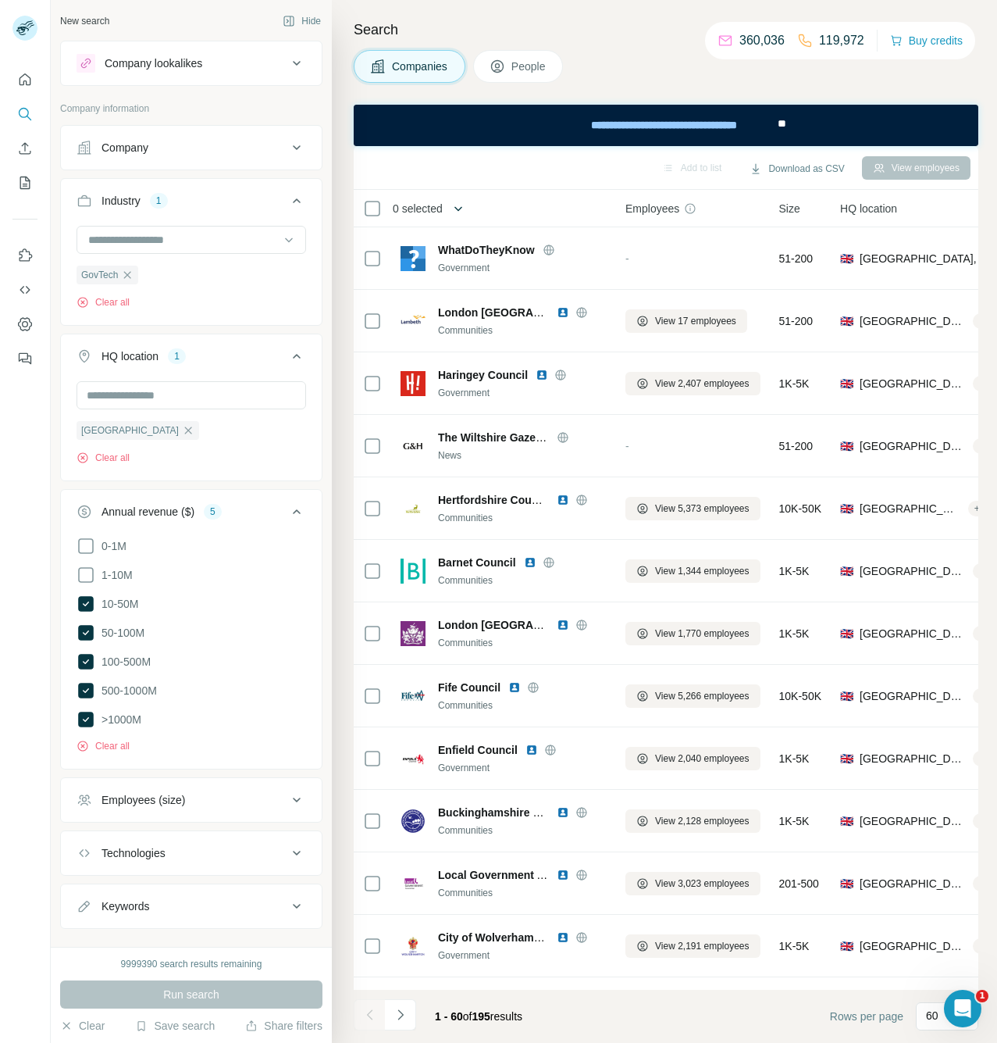
click at [459, 205] on icon "button" at bounding box center [459, 209] width 16 height 16
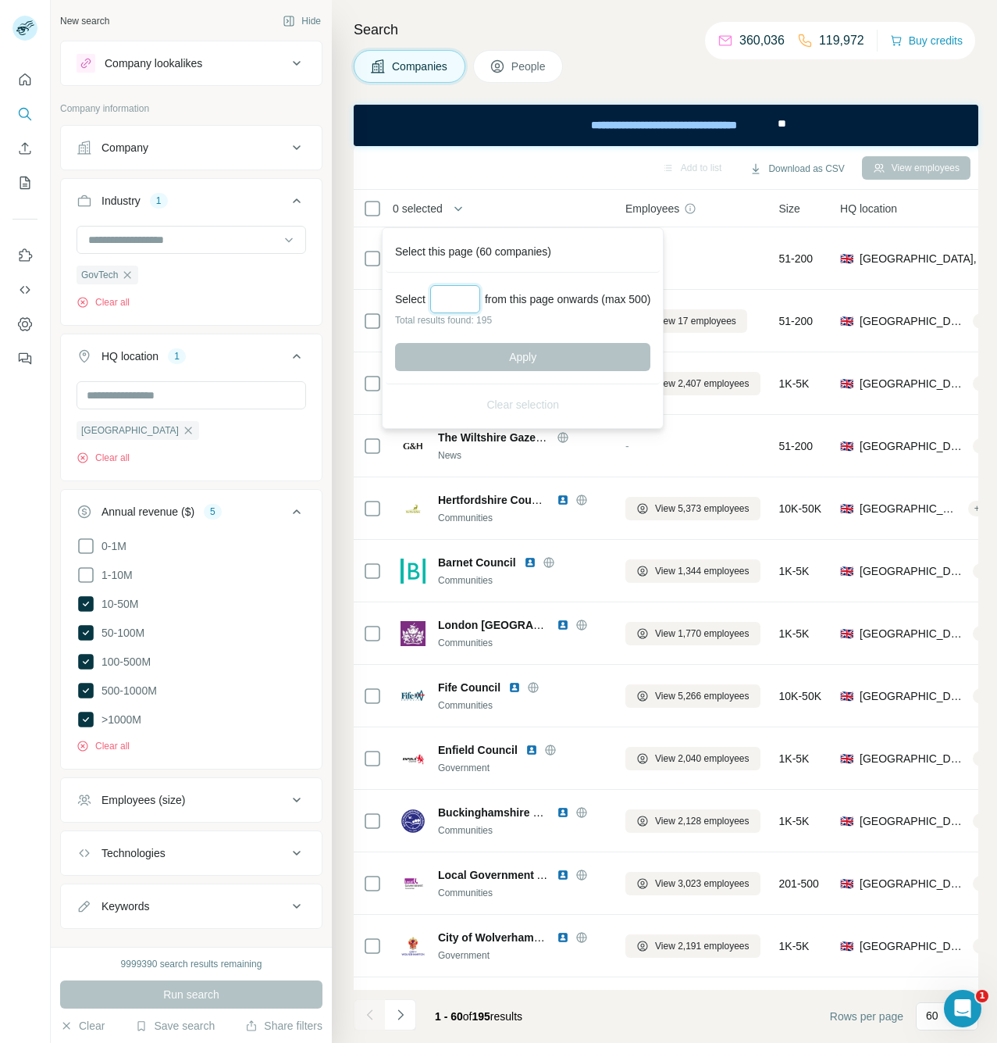
click at [449, 306] on input "Select a number (up to 500)" at bounding box center [455, 299] width 50 height 28
type input "***"
click at [520, 356] on span "Apply" at bounding box center [522, 357] width 27 height 16
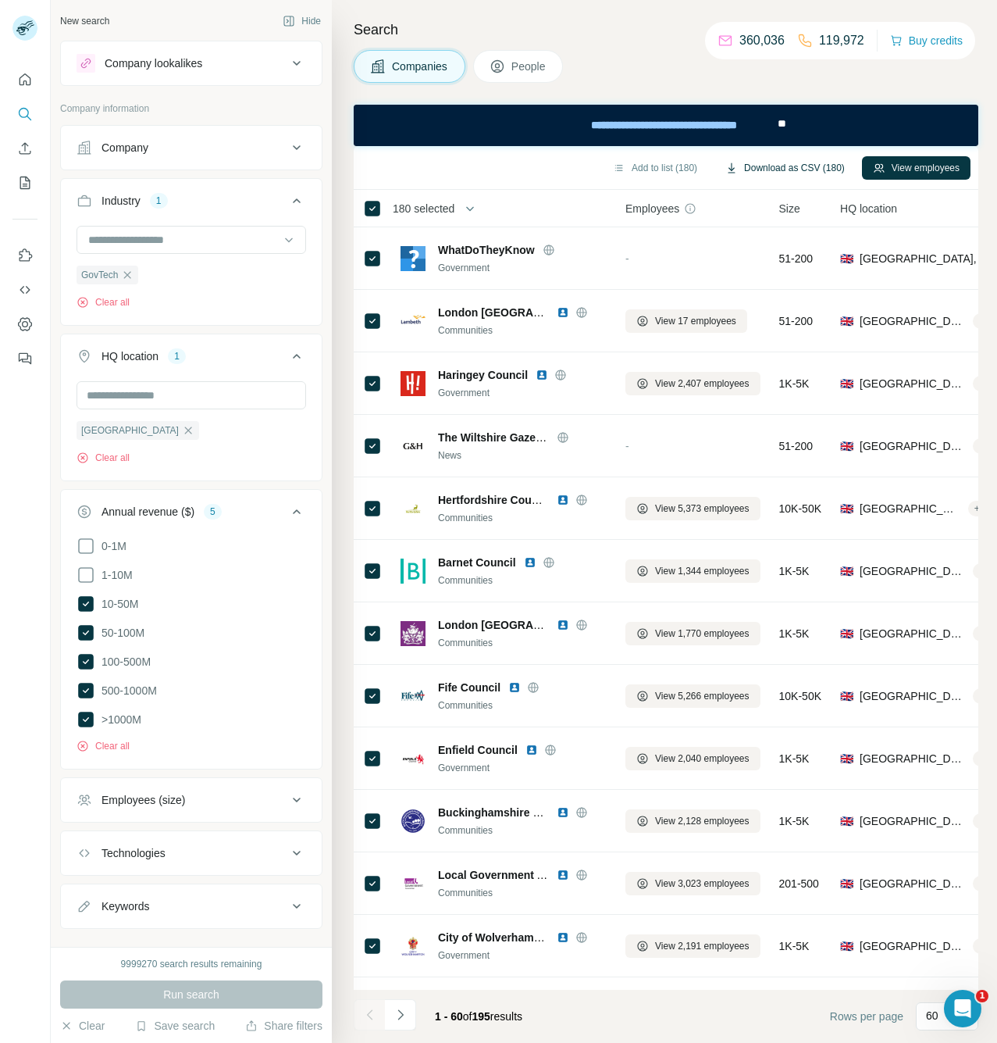
click at [819, 169] on button "Download as CSV (180)" at bounding box center [785, 167] width 141 height 23
click at [127, 276] on icon "button" at bounding box center [127, 274] width 7 height 7
click at [126, 241] on input at bounding box center [183, 239] width 193 height 17
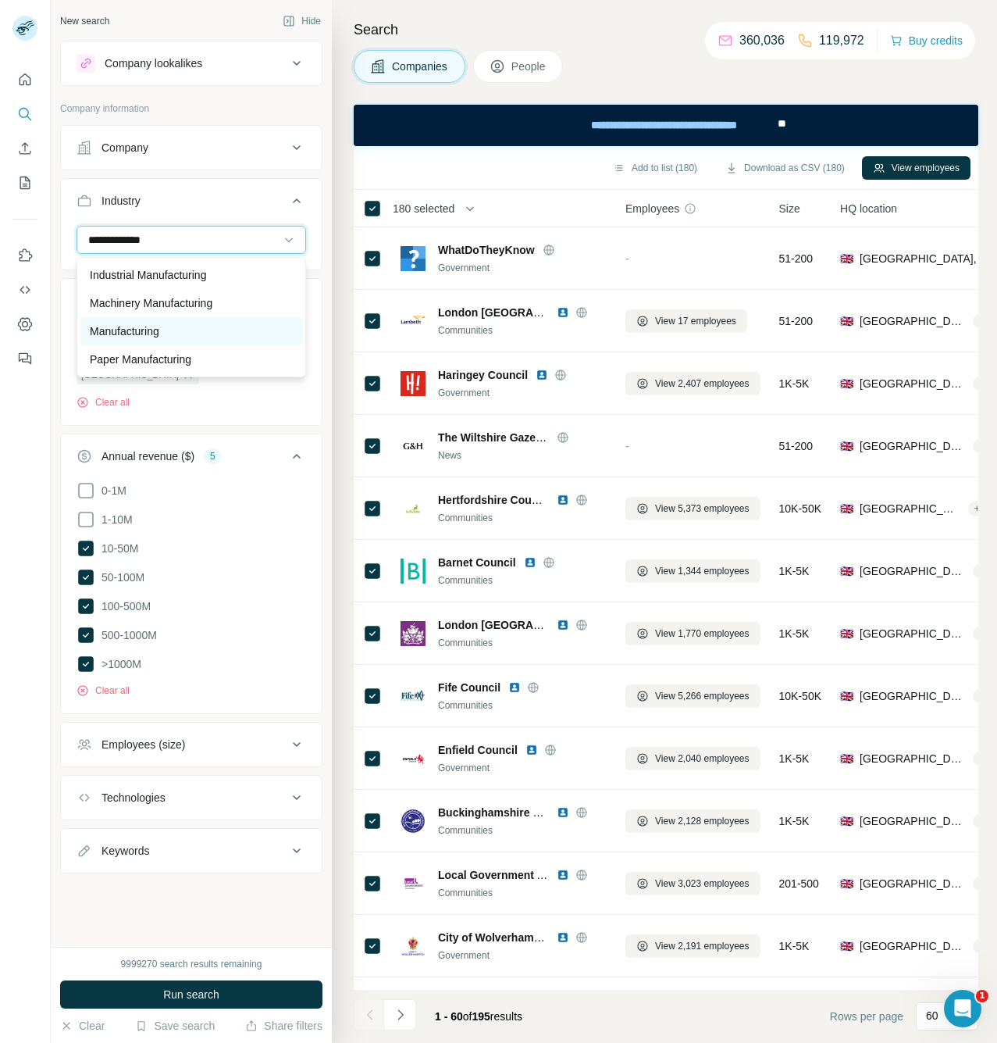
type input "**********"
click at [152, 337] on p "Manufacturing" at bounding box center [125, 331] width 70 height 16
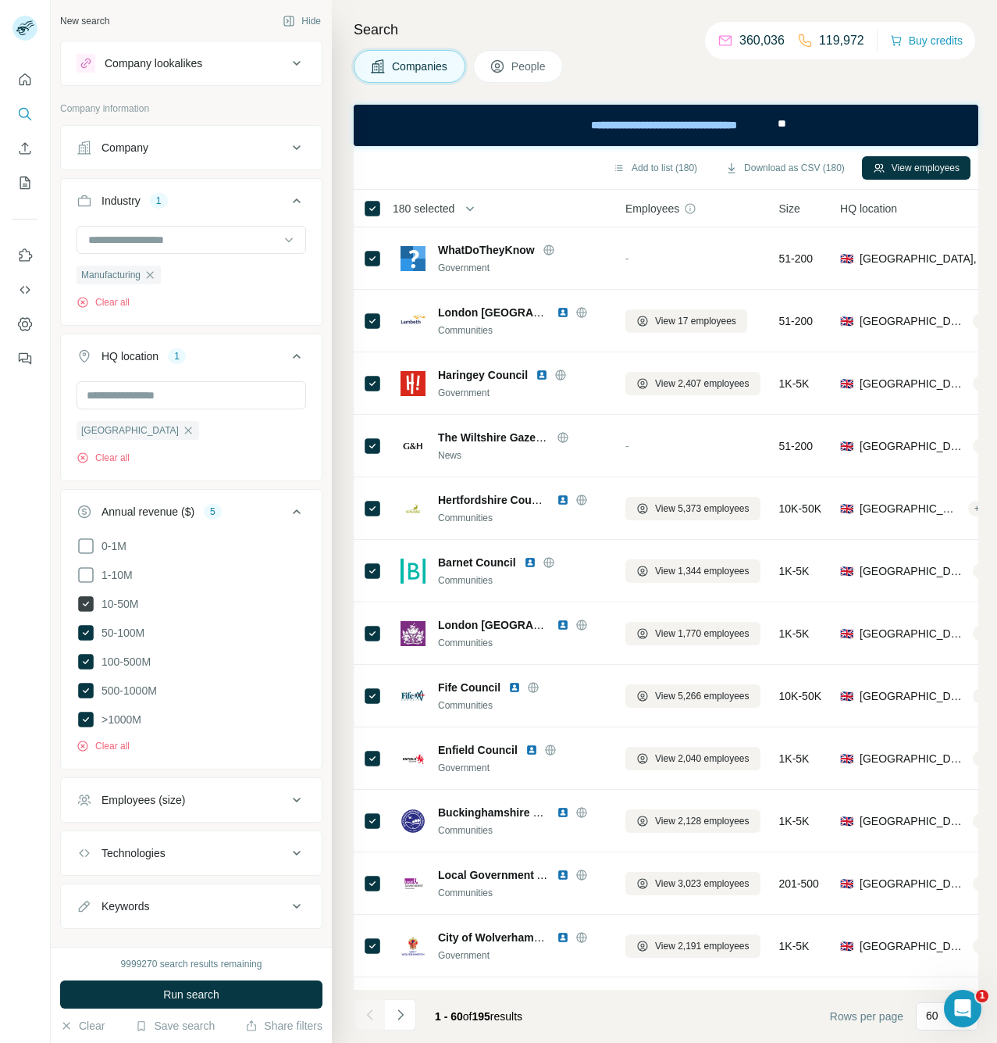
click at [88, 608] on icon at bounding box center [86, 604] width 16 height 16
click at [90, 630] on icon at bounding box center [86, 633] width 16 height 16
click at [89, 657] on icon at bounding box center [86, 662] width 16 height 16
click at [185, 1005] on button "Run search" at bounding box center [191, 994] width 262 height 28
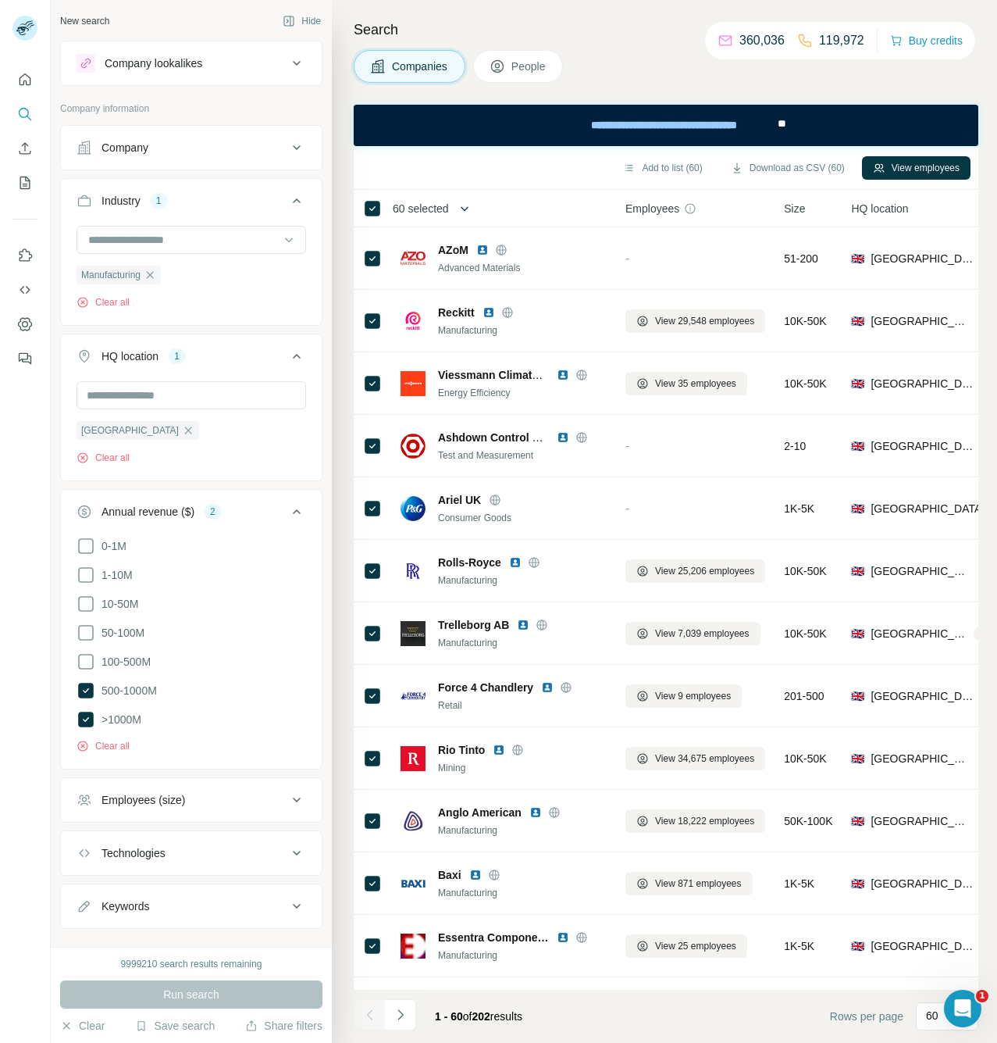
click at [461, 210] on icon "button" at bounding box center [465, 209] width 16 height 16
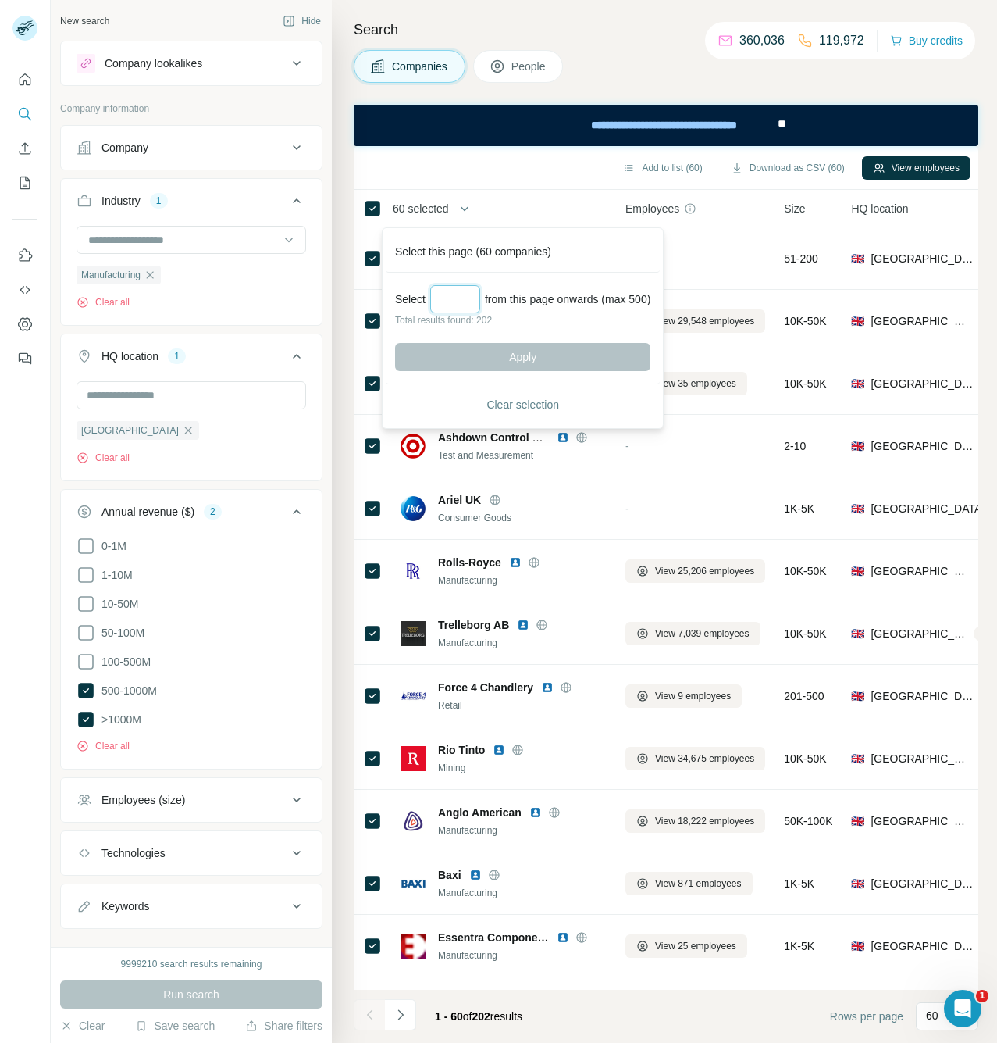
click at [459, 291] on input "Select a number (up to 500)" at bounding box center [455, 299] width 50 height 28
type input "***"
click at [543, 357] on button "Apply" at bounding box center [522, 357] width 255 height 28
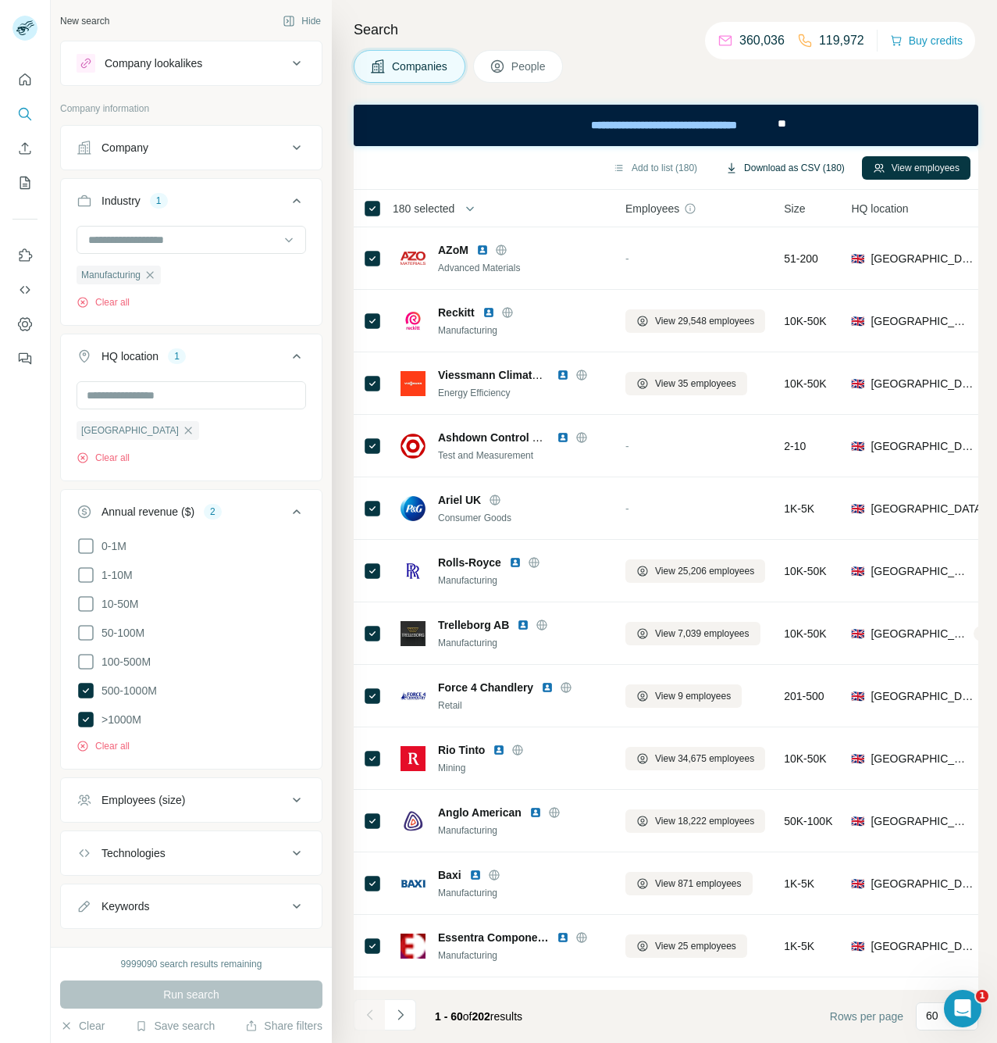
click at [801, 167] on button "Download as CSV (180)" at bounding box center [785, 167] width 141 height 23
click at [566, 2] on div "Search Companies People Add to list (180) Download as CSV (180) View employees …" at bounding box center [664, 521] width 665 height 1043
click at [182, 436] on icon "button" at bounding box center [188, 430] width 12 height 12
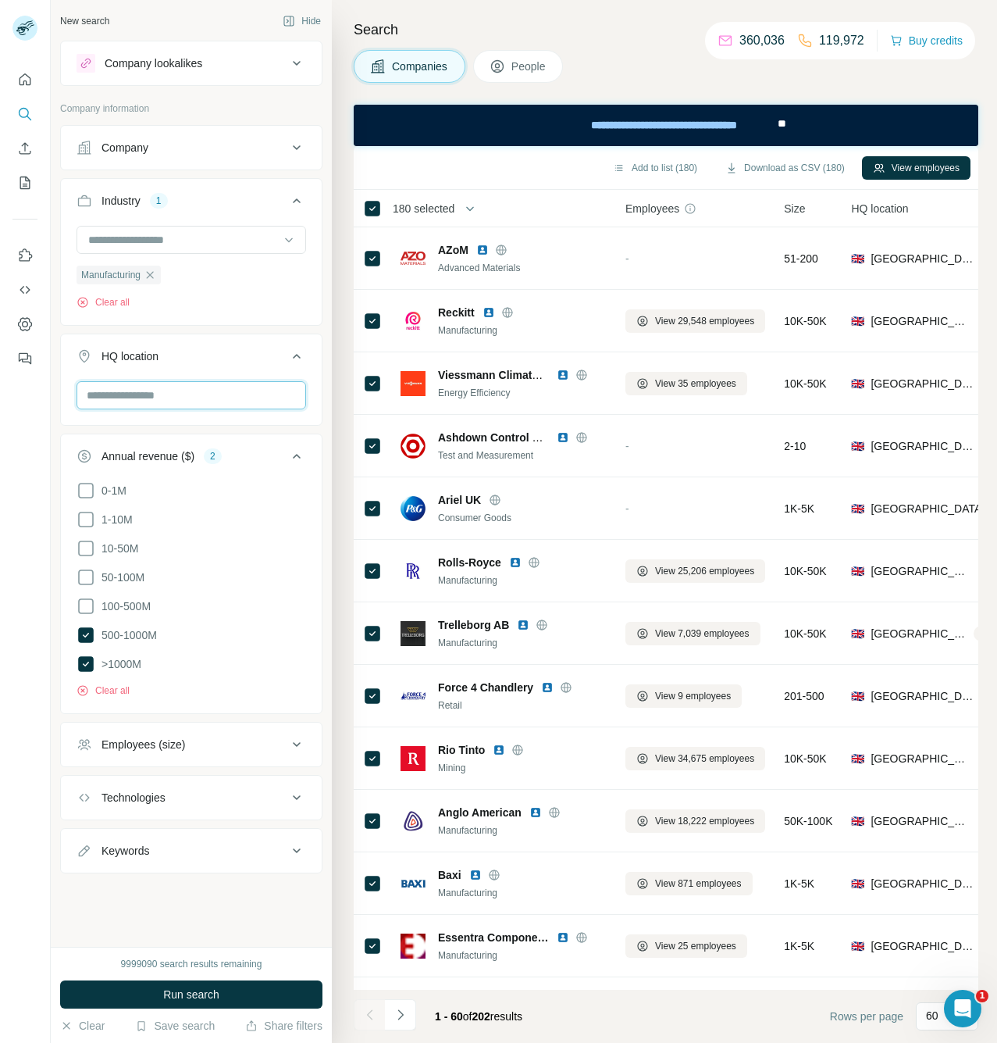
click at [152, 400] on input "text" at bounding box center [192, 395] width 230 height 28
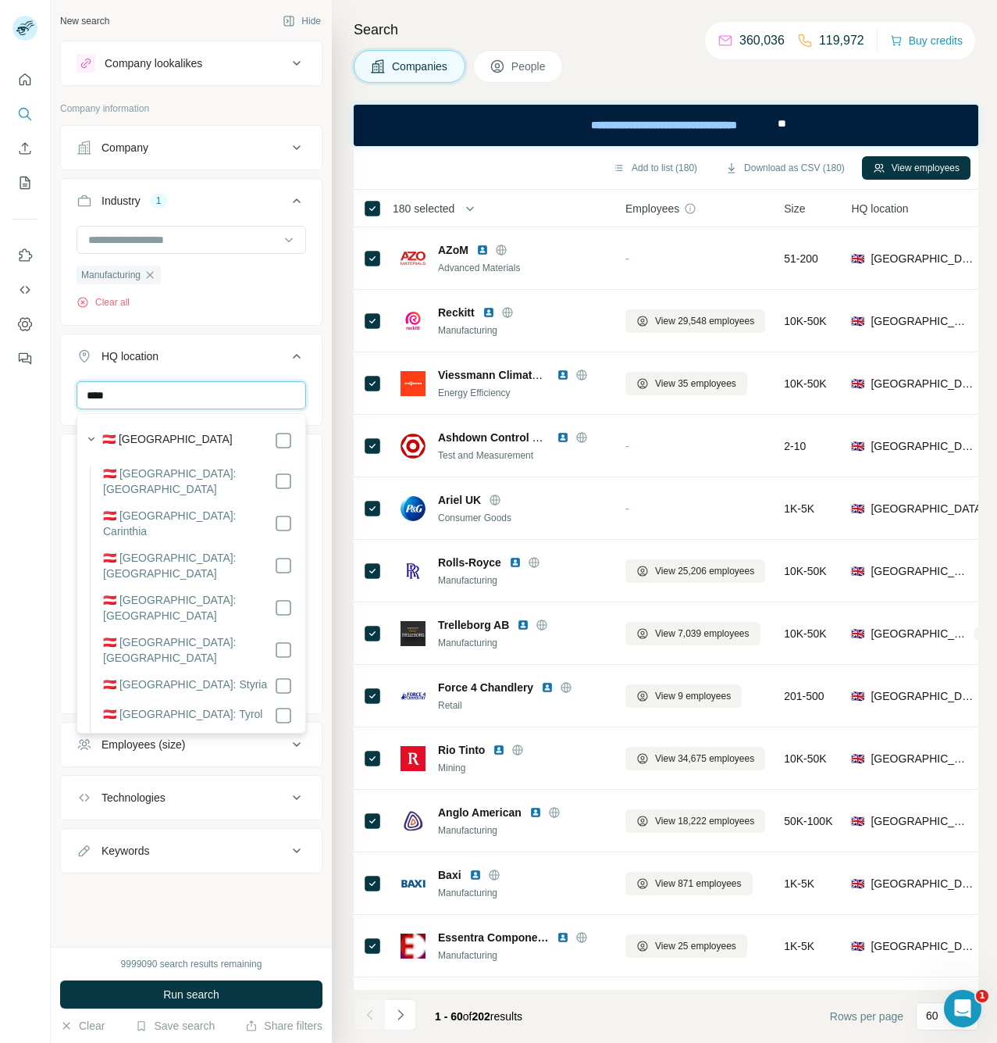
type input "****"
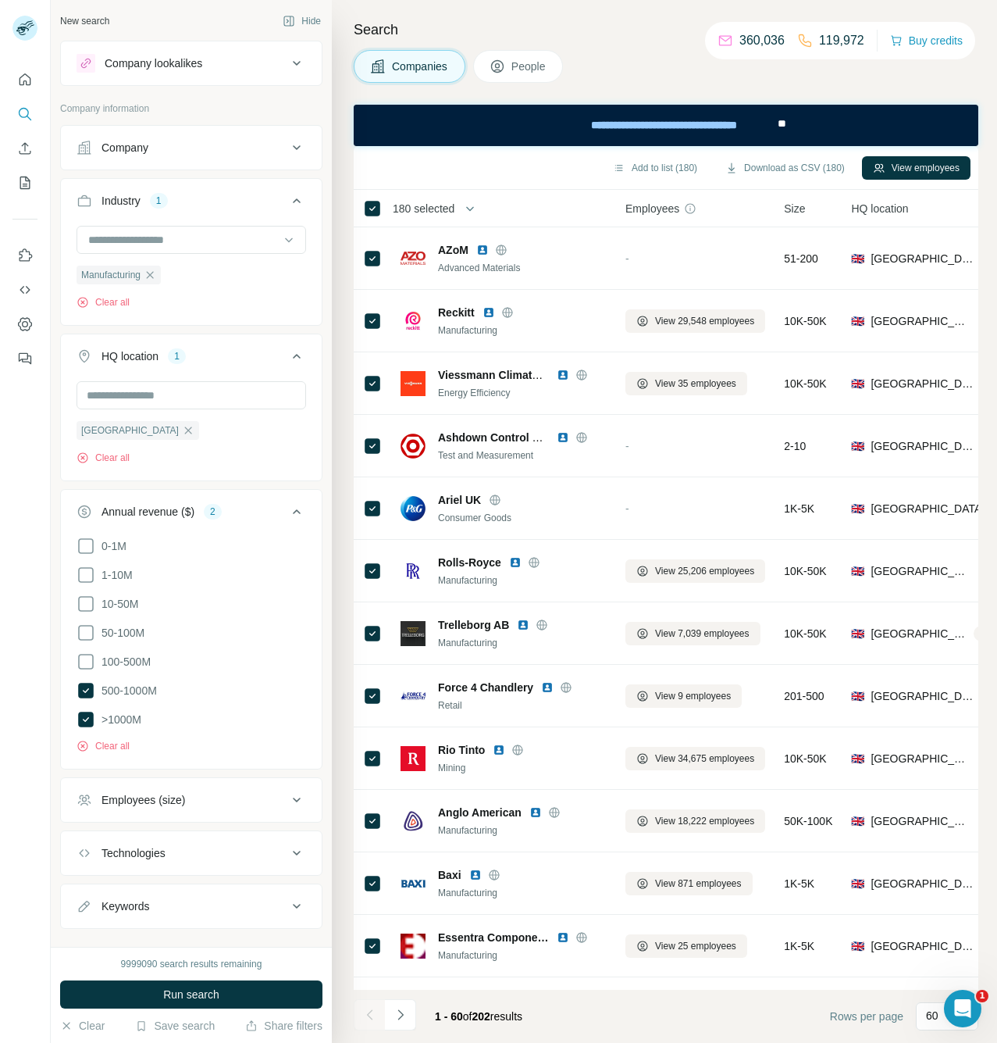
click at [155, 278] on icon "button" at bounding box center [150, 275] width 12 height 12
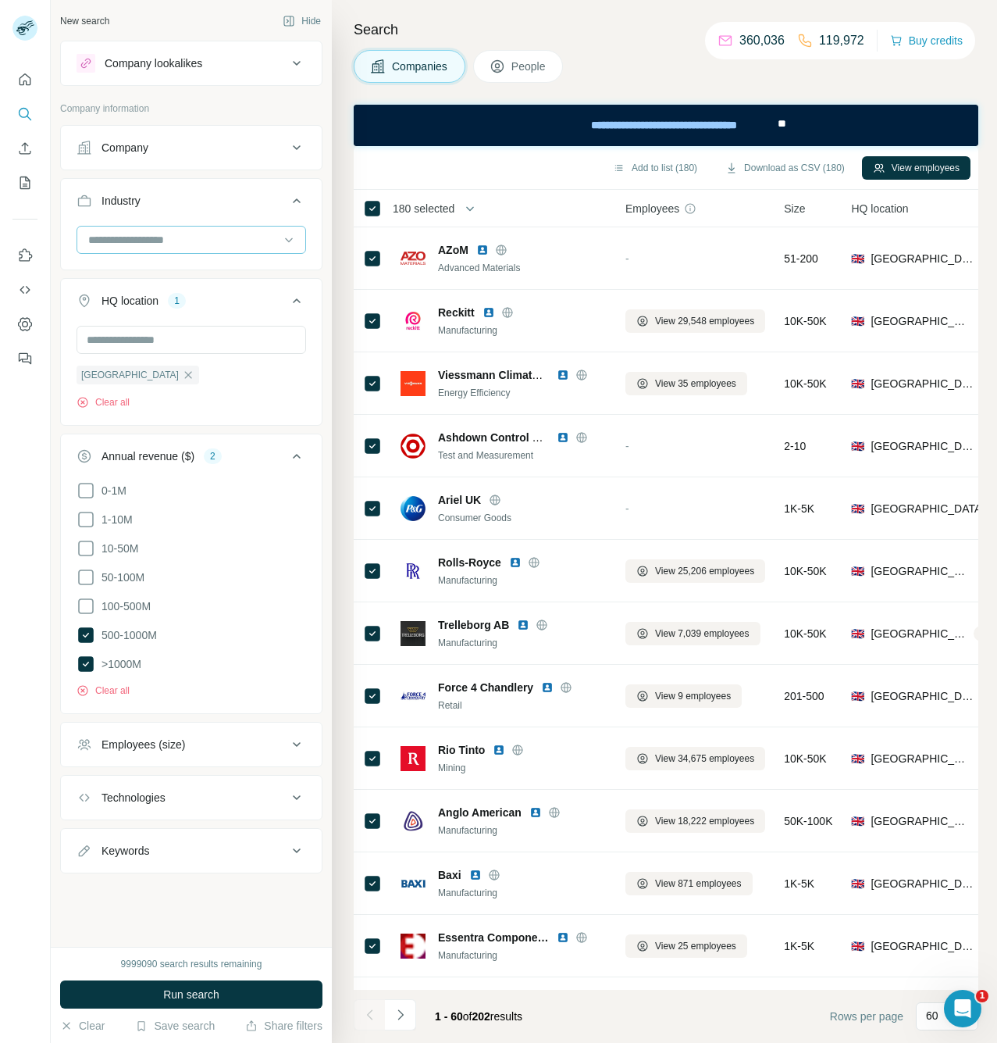
click at [151, 248] on div at bounding box center [183, 239] width 193 height 27
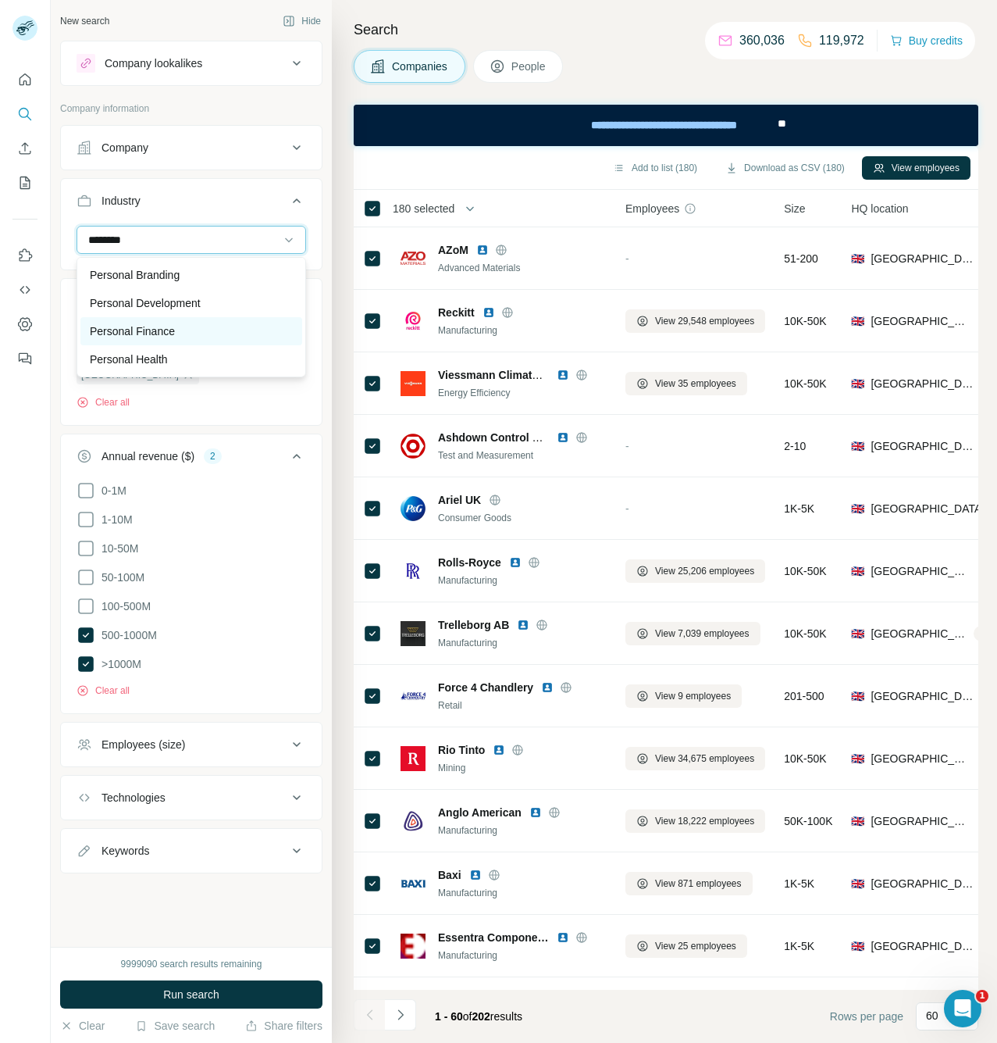
type input "********"
click at [159, 325] on p "Personal Finance" at bounding box center [132, 331] width 85 height 16
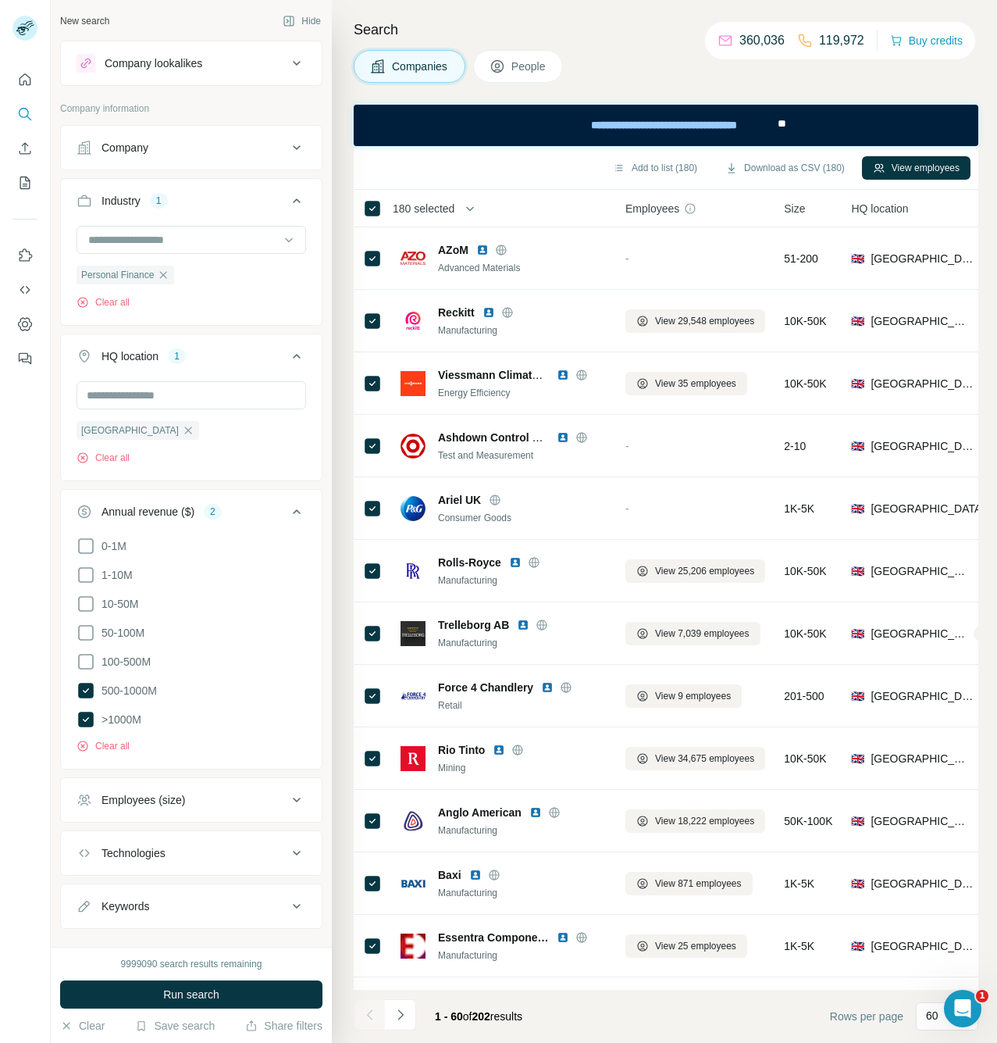
click at [314, 277] on div "New search Hide Company lookalikes Company information Company Industry 1 Perso…" at bounding box center [191, 473] width 281 height 947
click at [85, 652] on icon at bounding box center [86, 661] width 19 height 19
click at [88, 657] on icon at bounding box center [86, 662] width 16 height 16
click at [220, 1000] on button "Run search" at bounding box center [191, 994] width 262 height 28
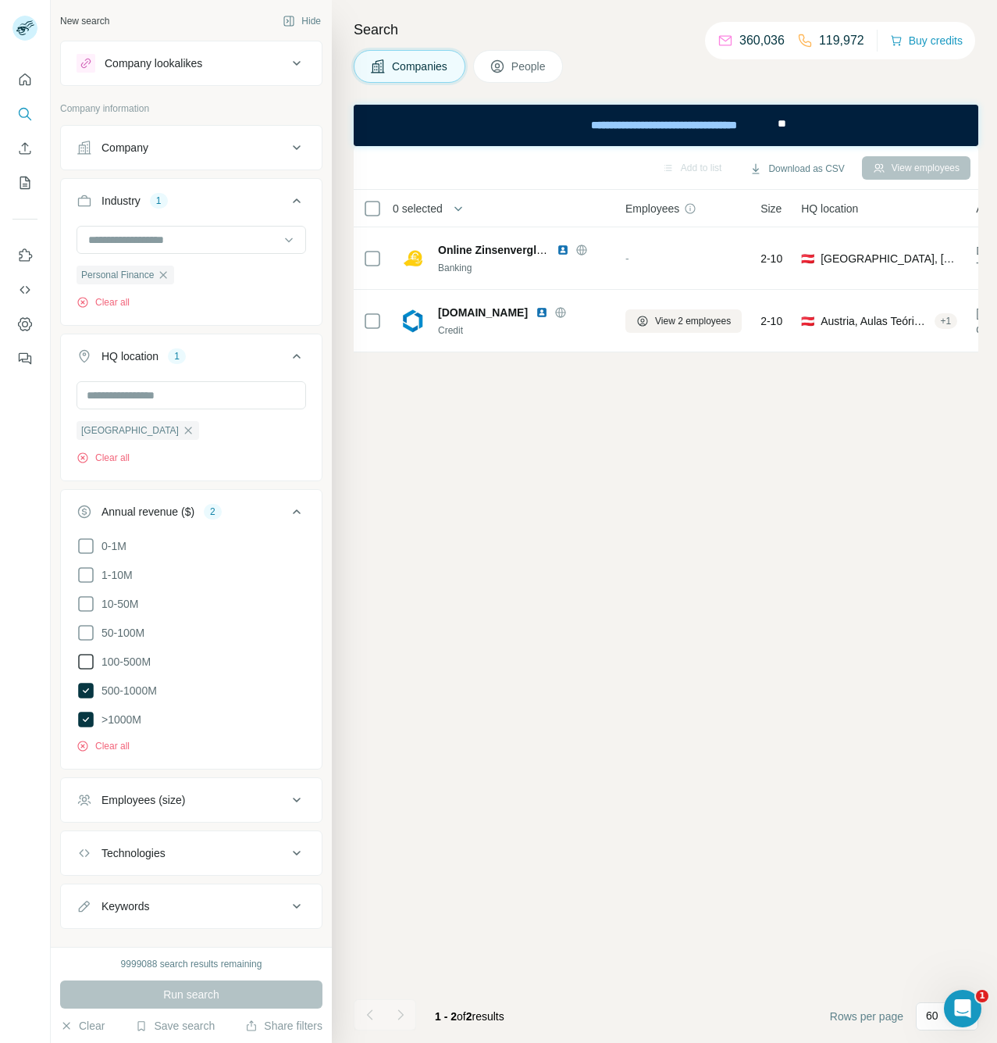
click at [89, 662] on icon at bounding box center [86, 661] width 19 height 19
click at [85, 632] on icon at bounding box center [86, 632] width 19 height 19
click at [191, 990] on span "Run search" at bounding box center [191, 994] width 56 height 16
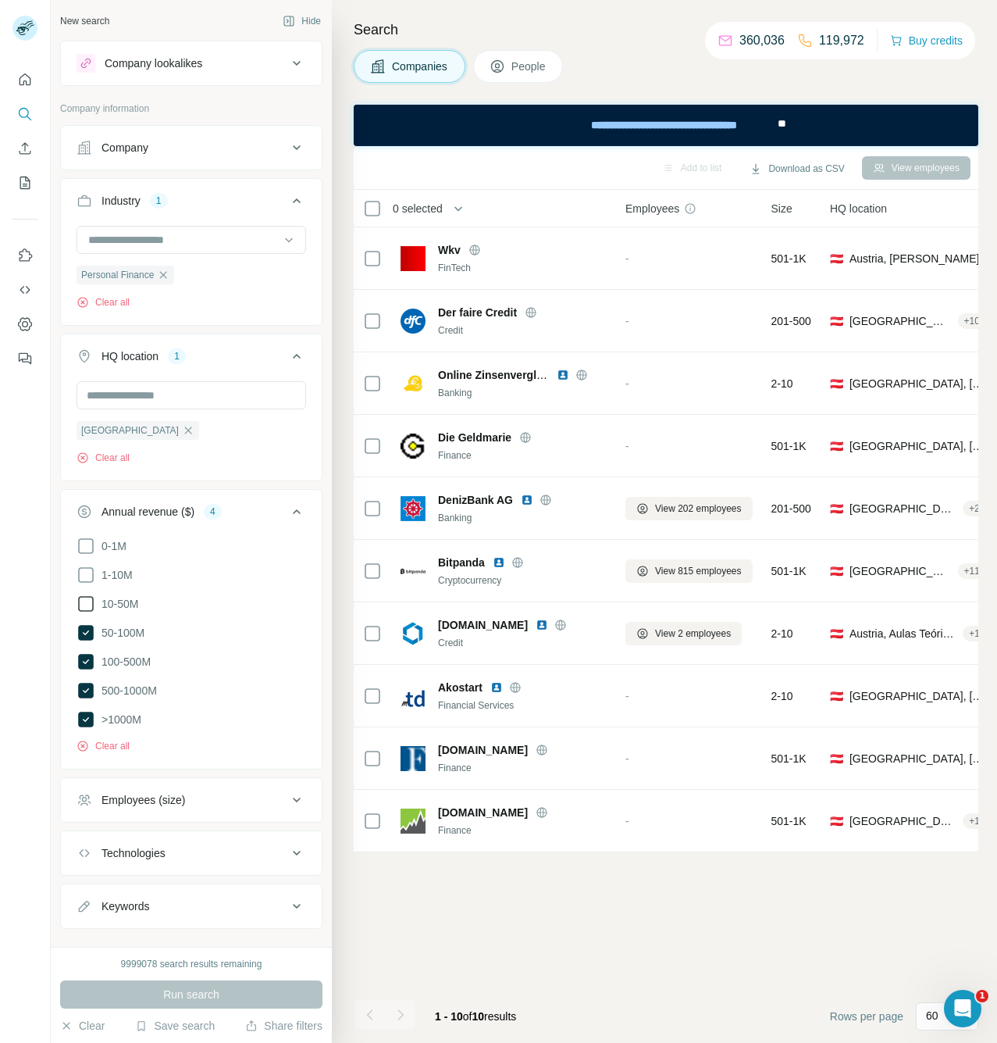
click at [90, 606] on icon at bounding box center [86, 603] width 19 height 19
click at [178, 988] on span "Run search" at bounding box center [191, 994] width 56 height 16
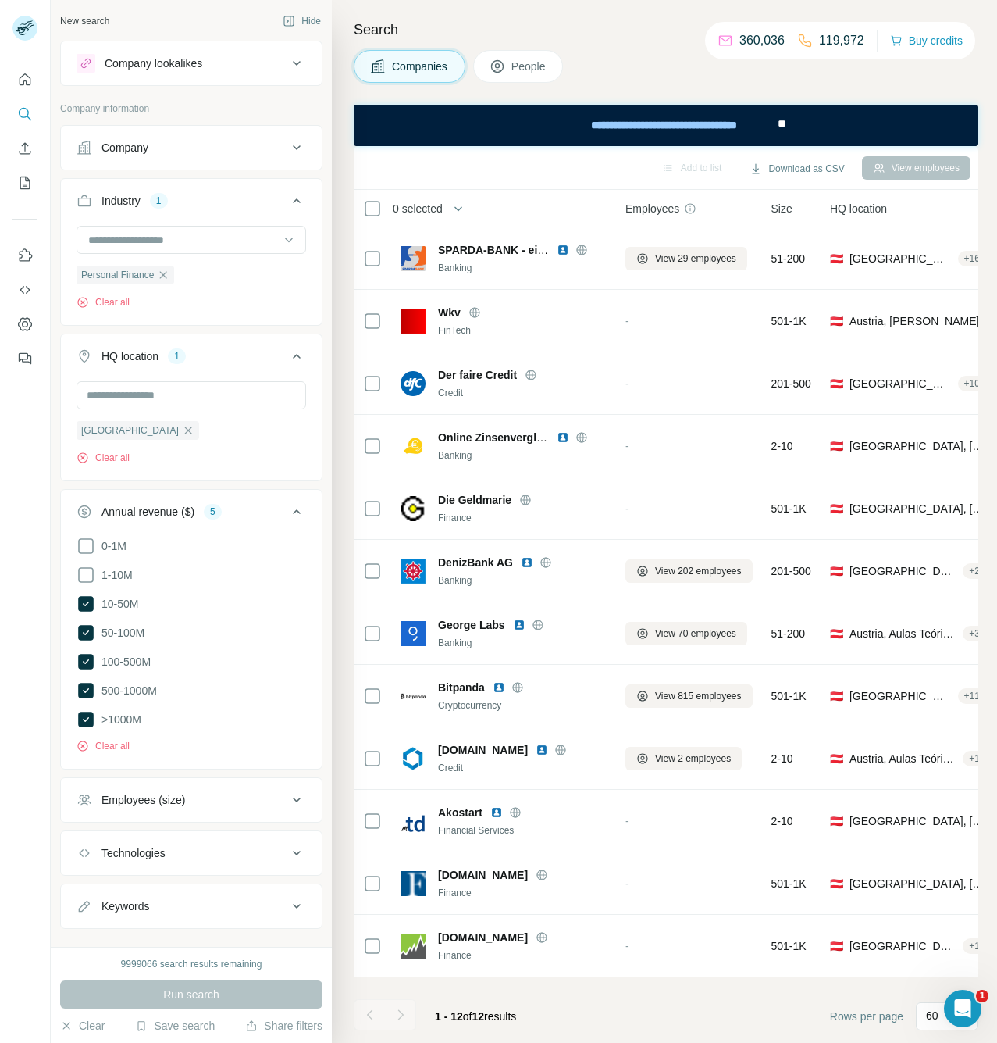
click at [172, 578] on li "1-10M" at bounding box center [192, 575] width 230 height 20
click at [95, 571] on span "1-10M" at bounding box center [113, 575] width 37 height 16
click at [195, 986] on button "Run search" at bounding box center [191, 994] width 262 height 28
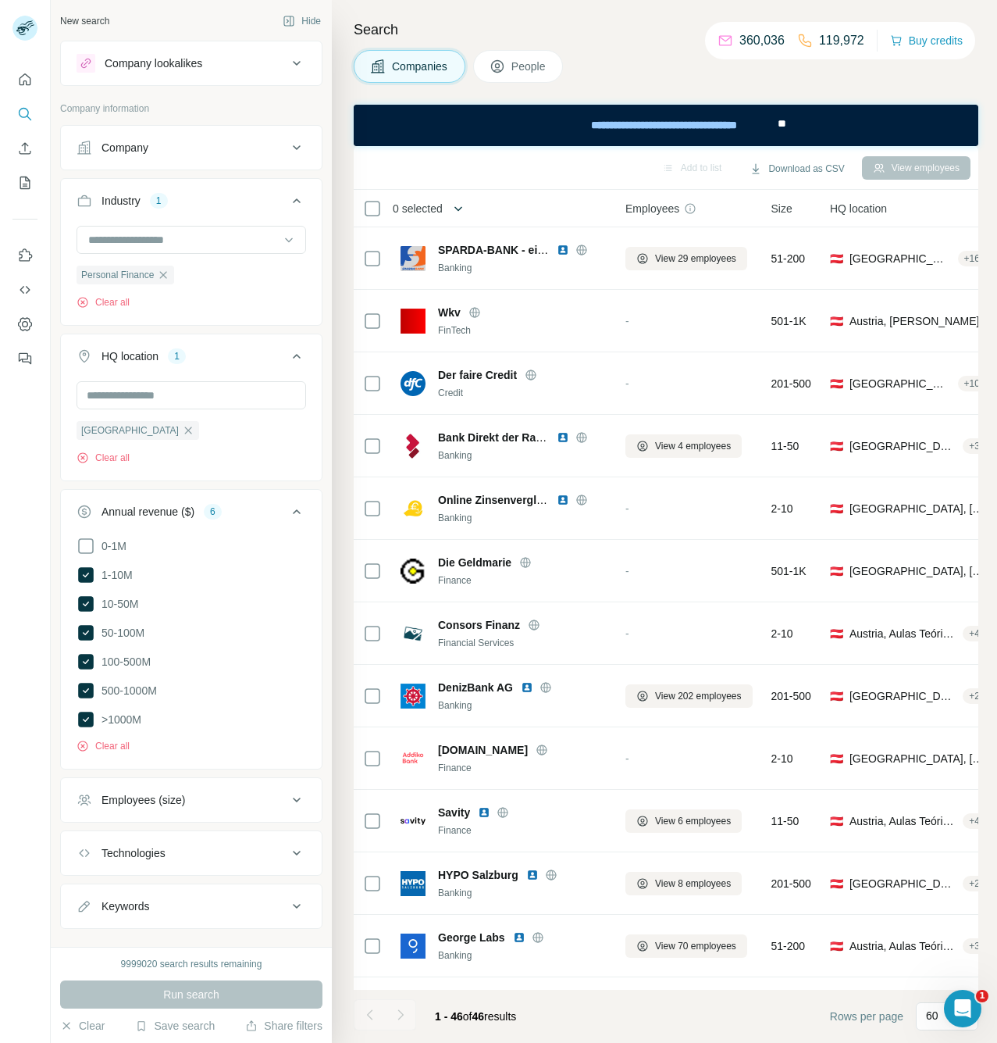
click at [456, 210] on icon "button" at bounding box center [459, 209] width 16 height 16
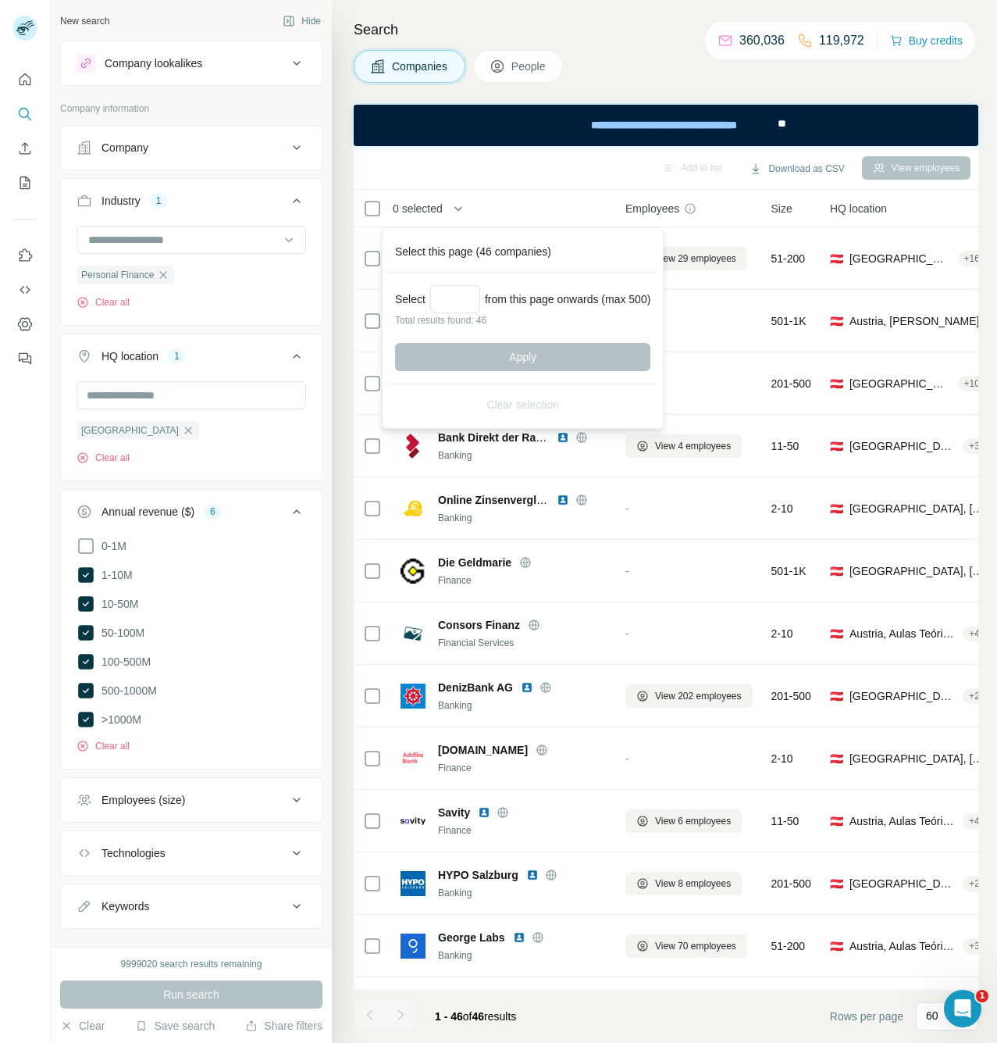
click at [383, 187] on div "Add to list Download as CSV View employees" at bounding box center [666, 168] width 625 height 44
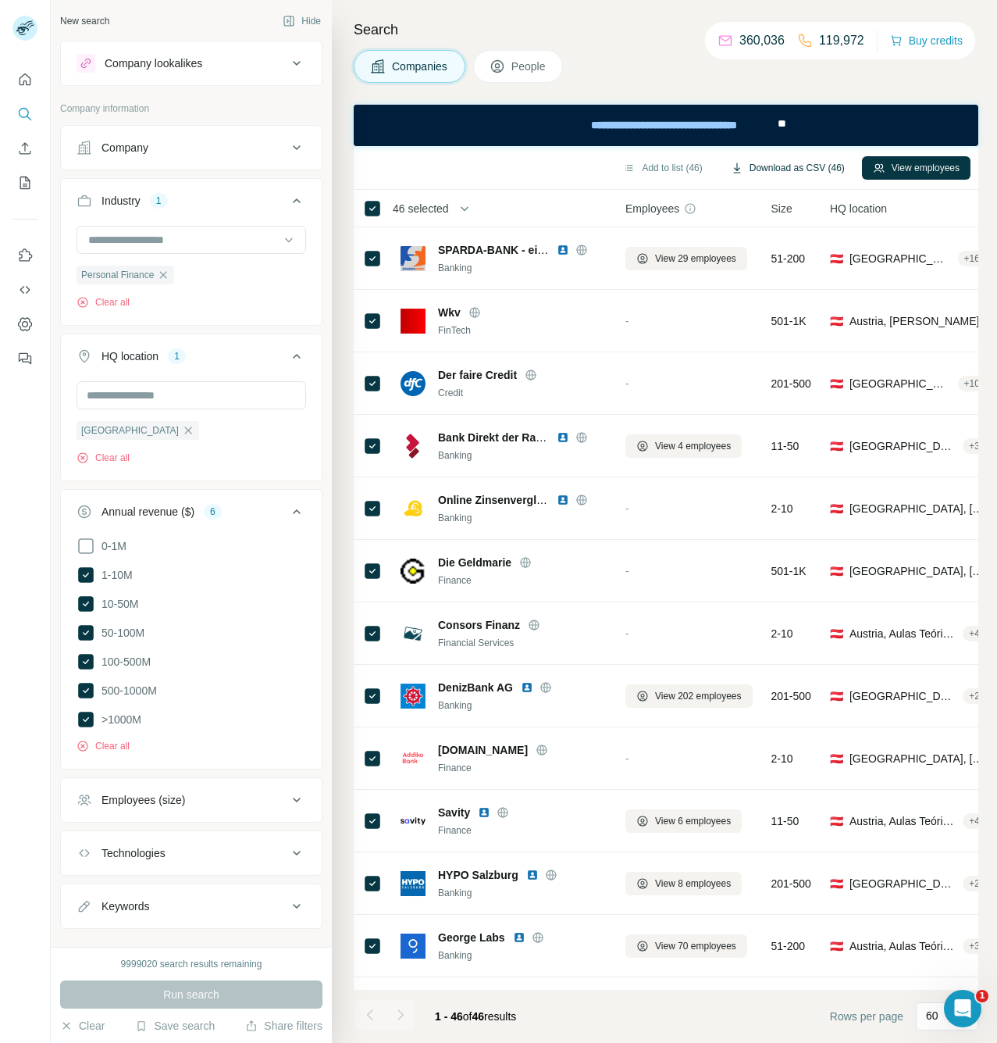
click at [822, 169] on button "Download as CSV (46)" at bounding box center [788, 167] width 136 height 23
click at [87, 575] on icon at bounding box center [86, 574] width 6 height 5
click at [85, 618] on ul "0-1M 1-10M 10-50M 50-100M 100-500M 500-1000M >1000M" at bounding box center [192, 633] width 230 height 193
drag, startPoint x: 87, startPoint y: 630, endPoint x: 87, endPoint y: 611, distance: 19.5
click at [87, 629] on icon at bounding box center [86, 633] width 16 height 16
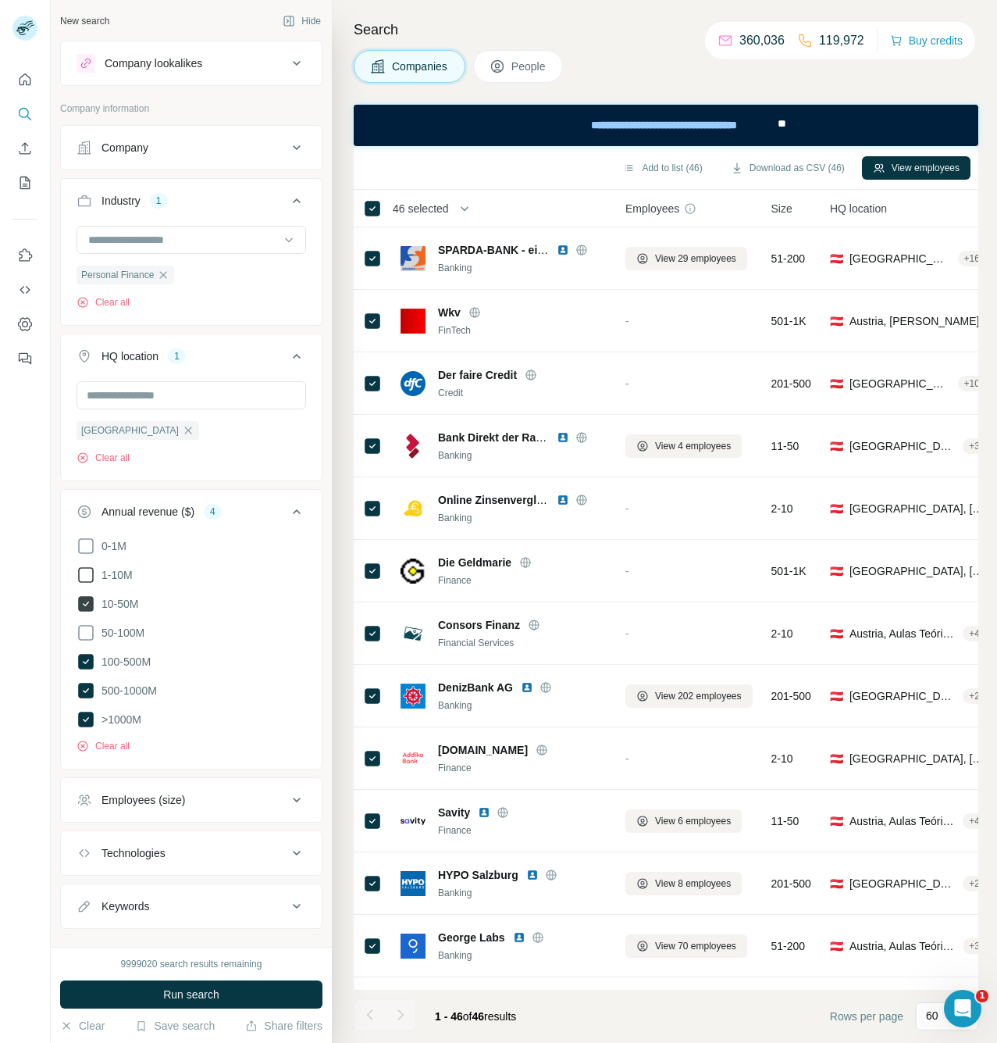
click at [87, 611] on icon at bounding box center [86, 604] width 16 height 16
click at [185, 430] on icon "button" at bounding box center [188, 429] width 7 height 7
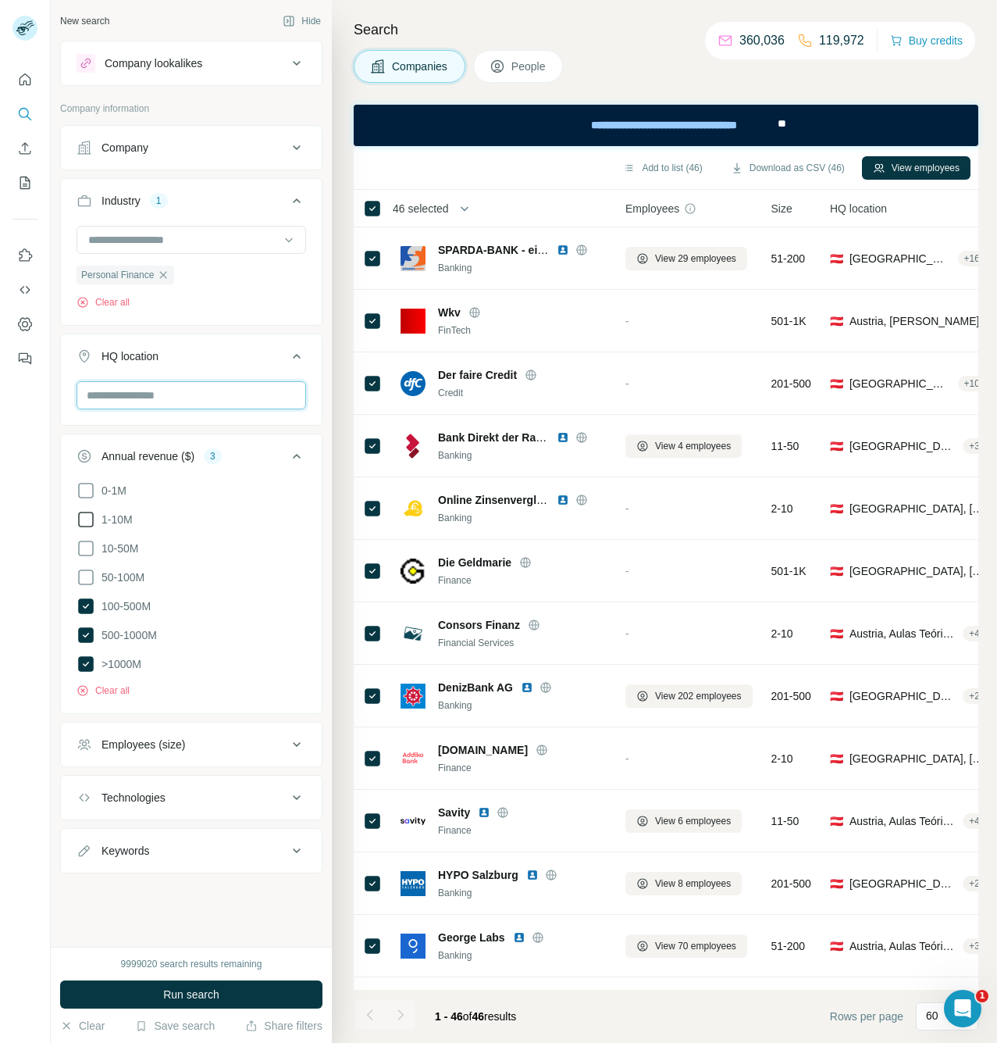
click at [129, 400] on input "text" at bounding box center [192, 395] width 230 height 28
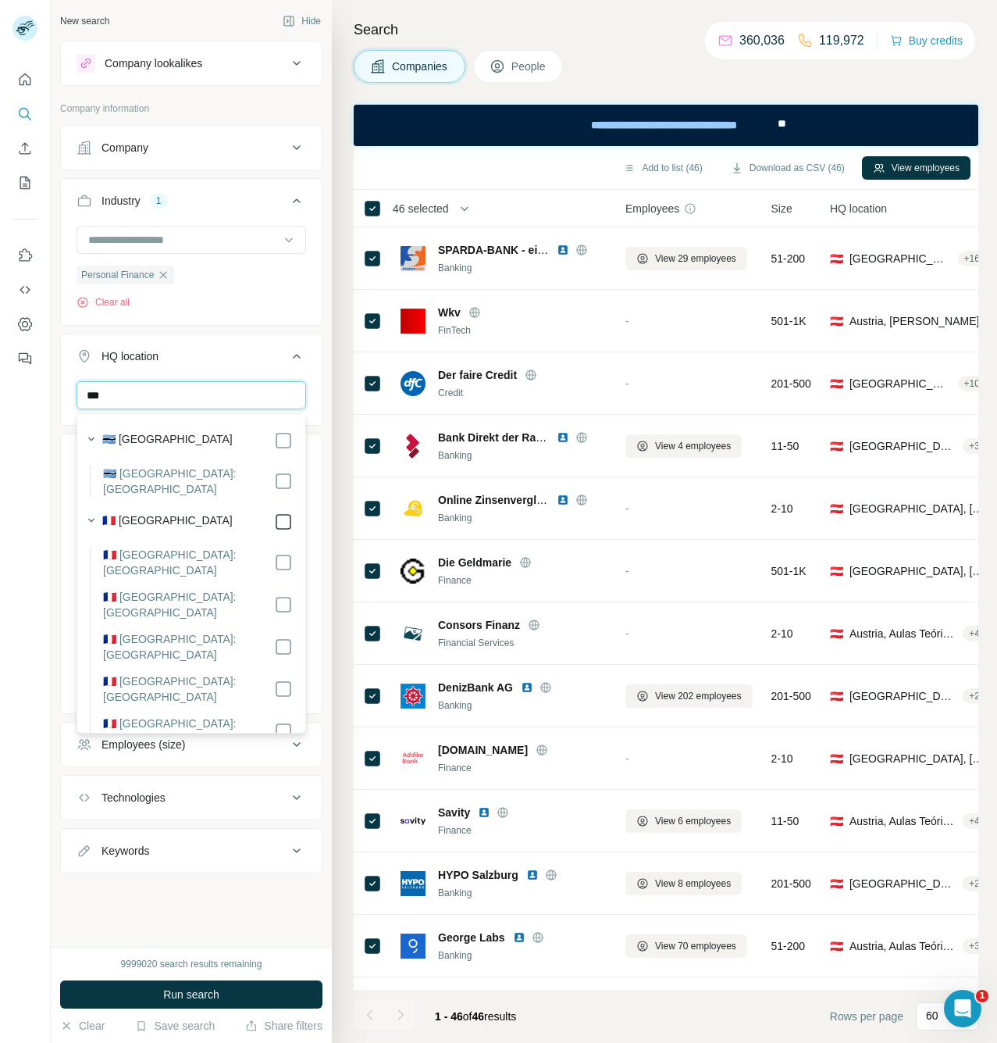
type input "***"
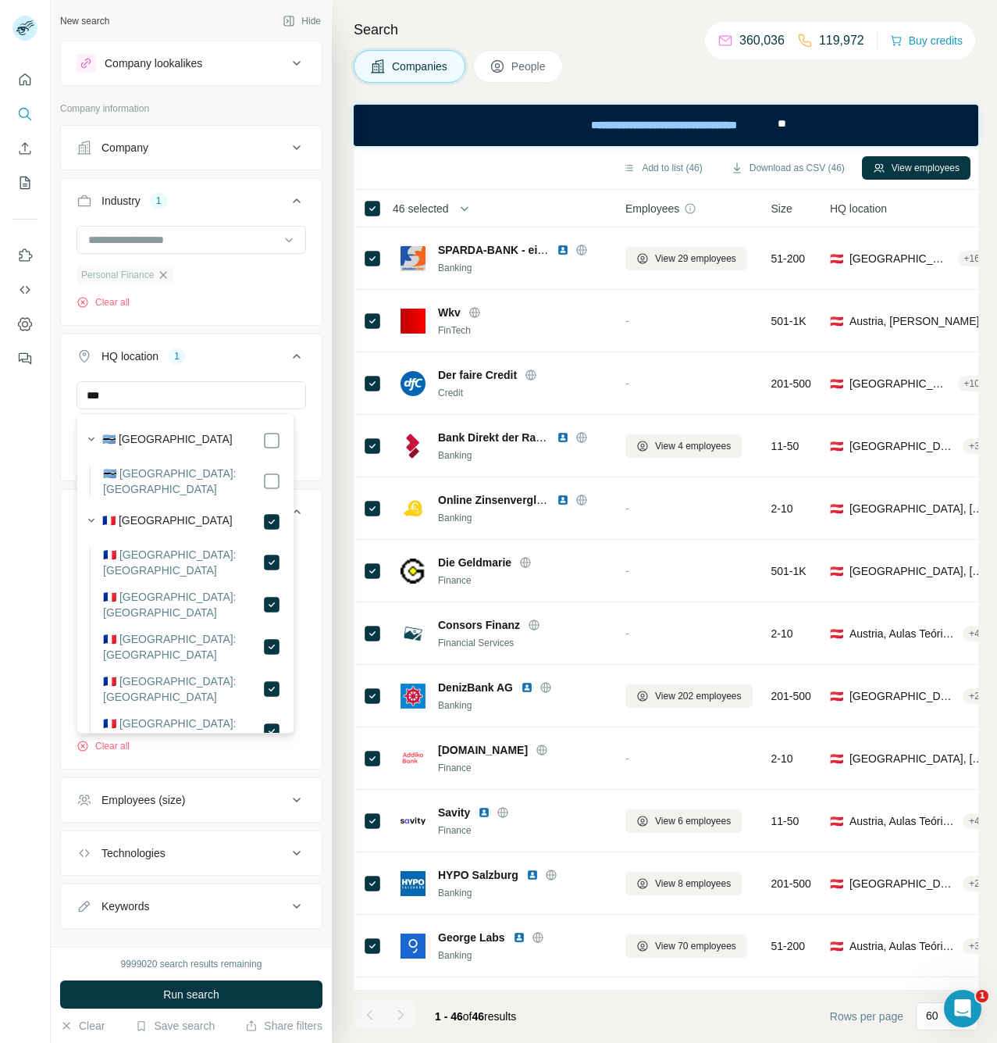
click at [163, 276] on icon "button" at bounding box center [163, 274] width 7 height 7
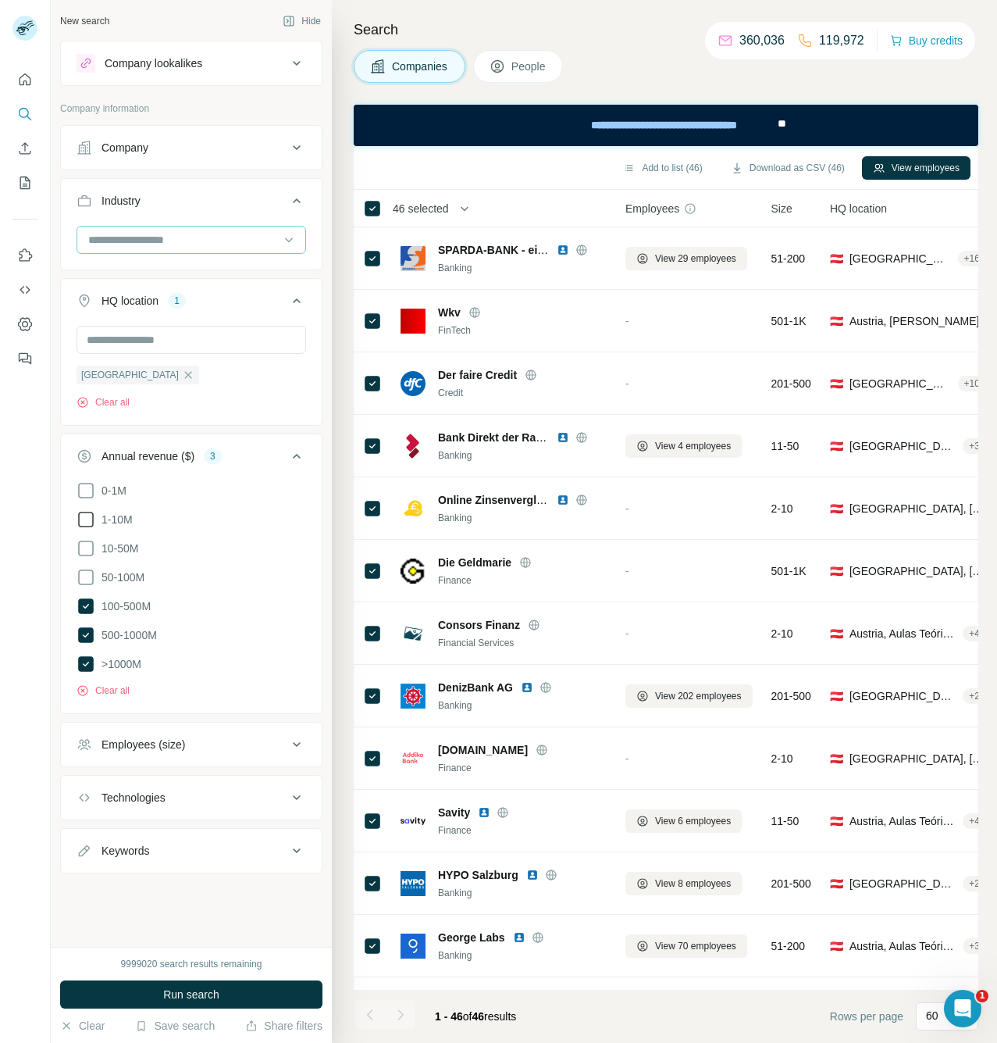
click at [159, 245] on input at bounding box center [183, 239] width 193 height 17
click at [132, 243] on input at bounding box center [183, 239] width 193 height 17
type input "*****"
click at [134, 309] on p "Pharmaceutical" at bounding box center [128, 303] width 76 height 16
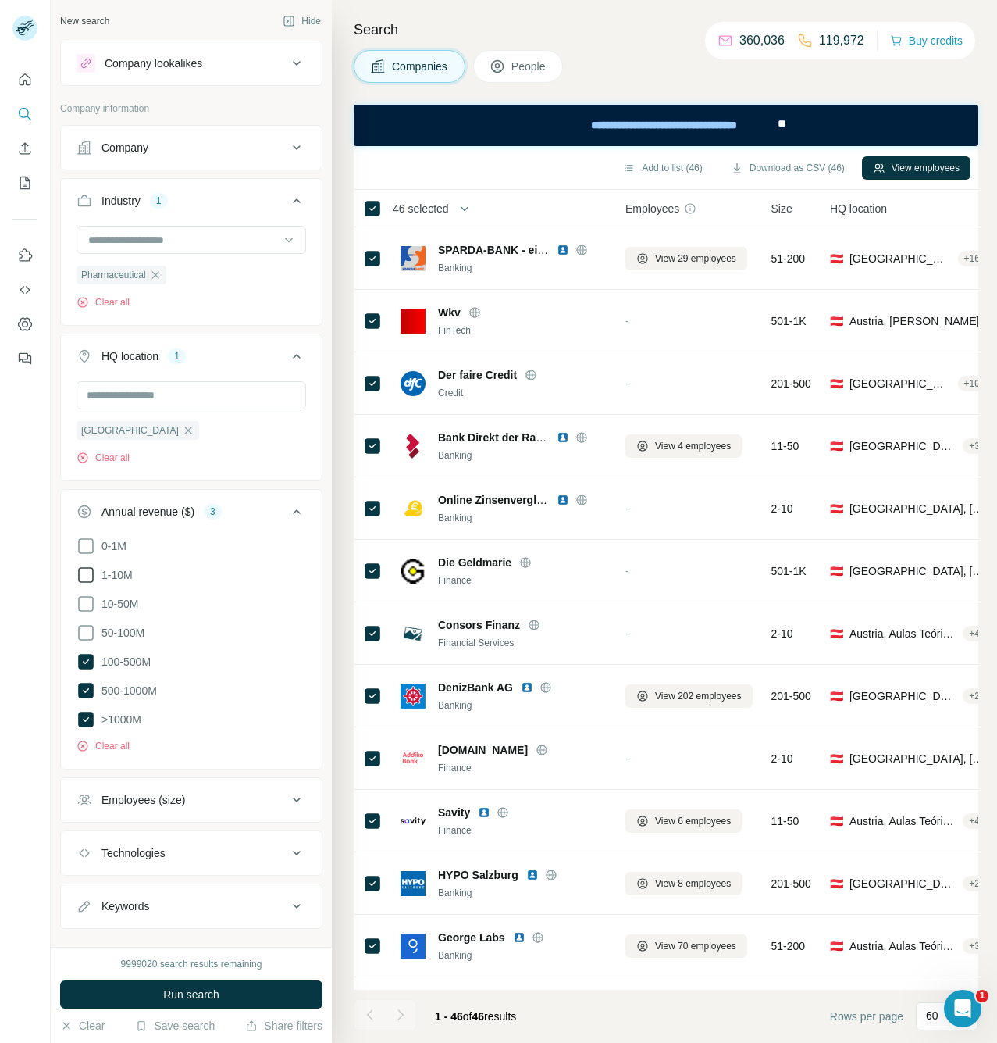
click at [282, 281] on div "Pharmaceutical Clear all" at bounding box center [192, 268] width 230 height 84
click at [207, 988] on span "Run search" at bounding box center [191, 994] width 56 height 16
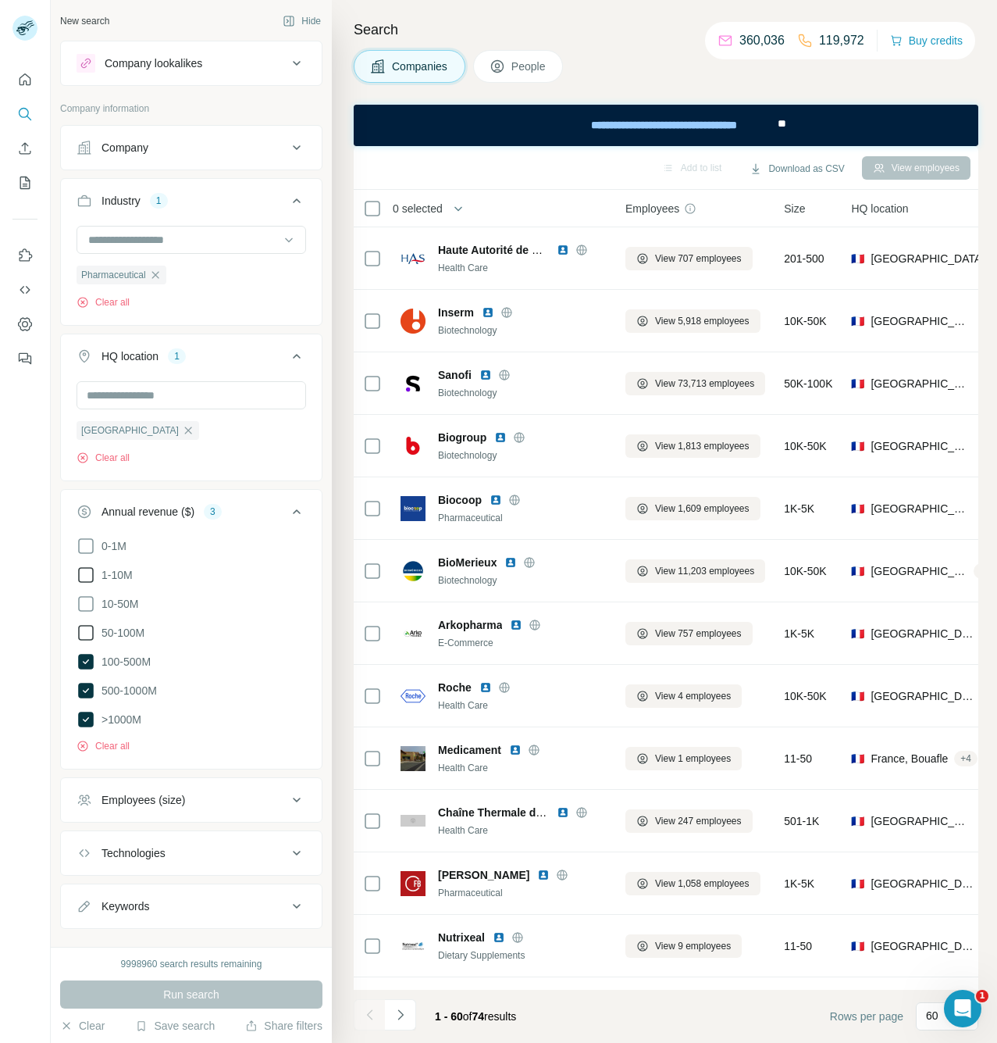
click at [88, 637] on icon at bounding box center [86, 632] width 19 height 19
click at [194, 992] on span "Run search" at bounding box center [191, 994] width 56 height 16
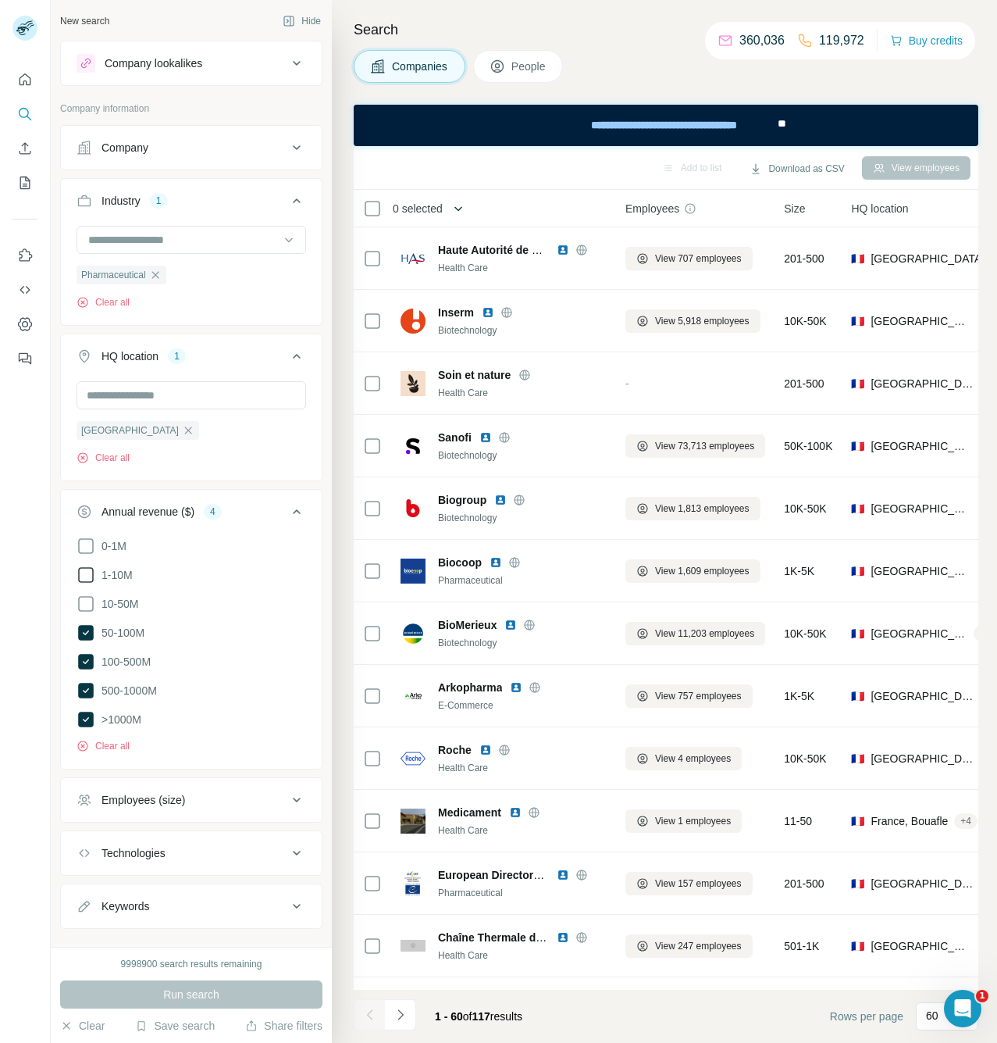
click at [461, 207] on icon "button" at bounding box center [459, 209] width 16 height 16
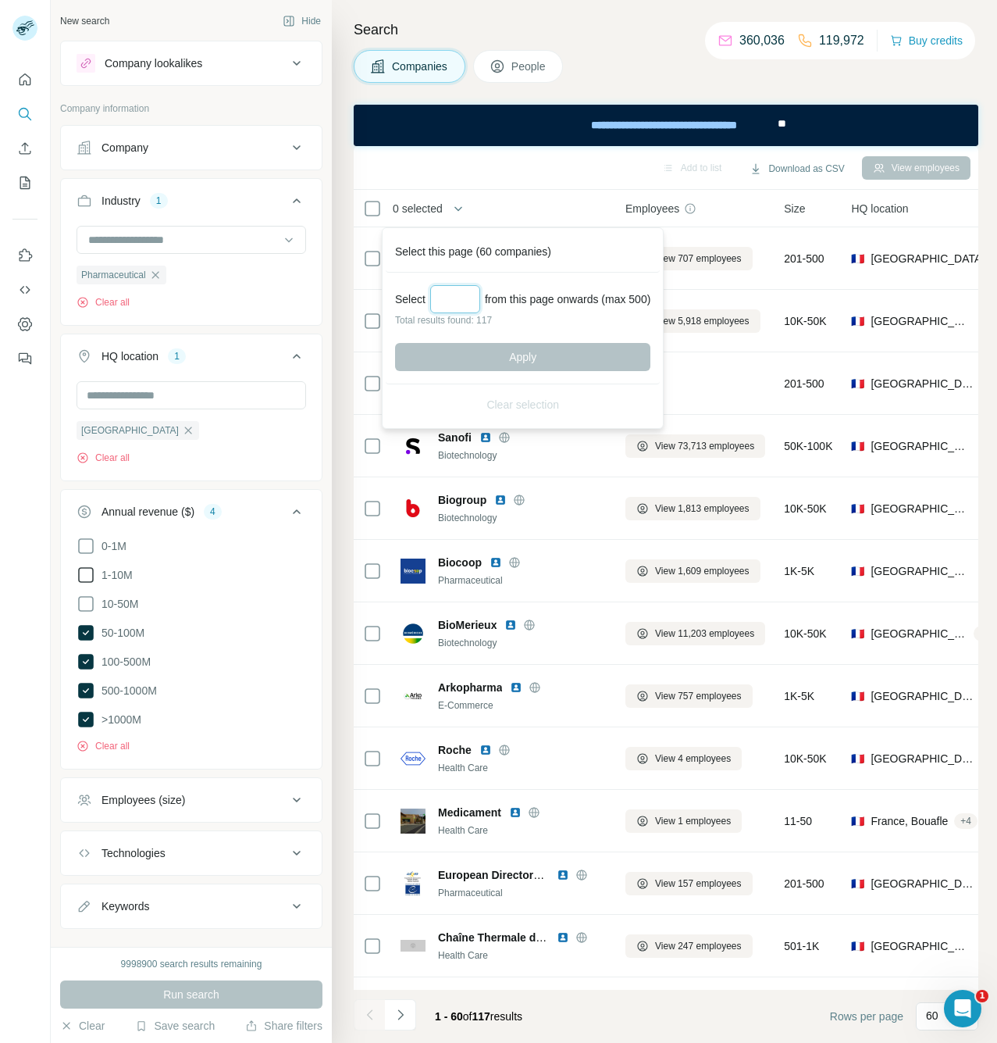
click at [466, 305] on input "Select a number (up to 500)" at bounding box center [455, 299] width 50 height 28
type input "***"
click at [525, 359] on span "Apply" at bounding box center [522, 357] width 27 height 16
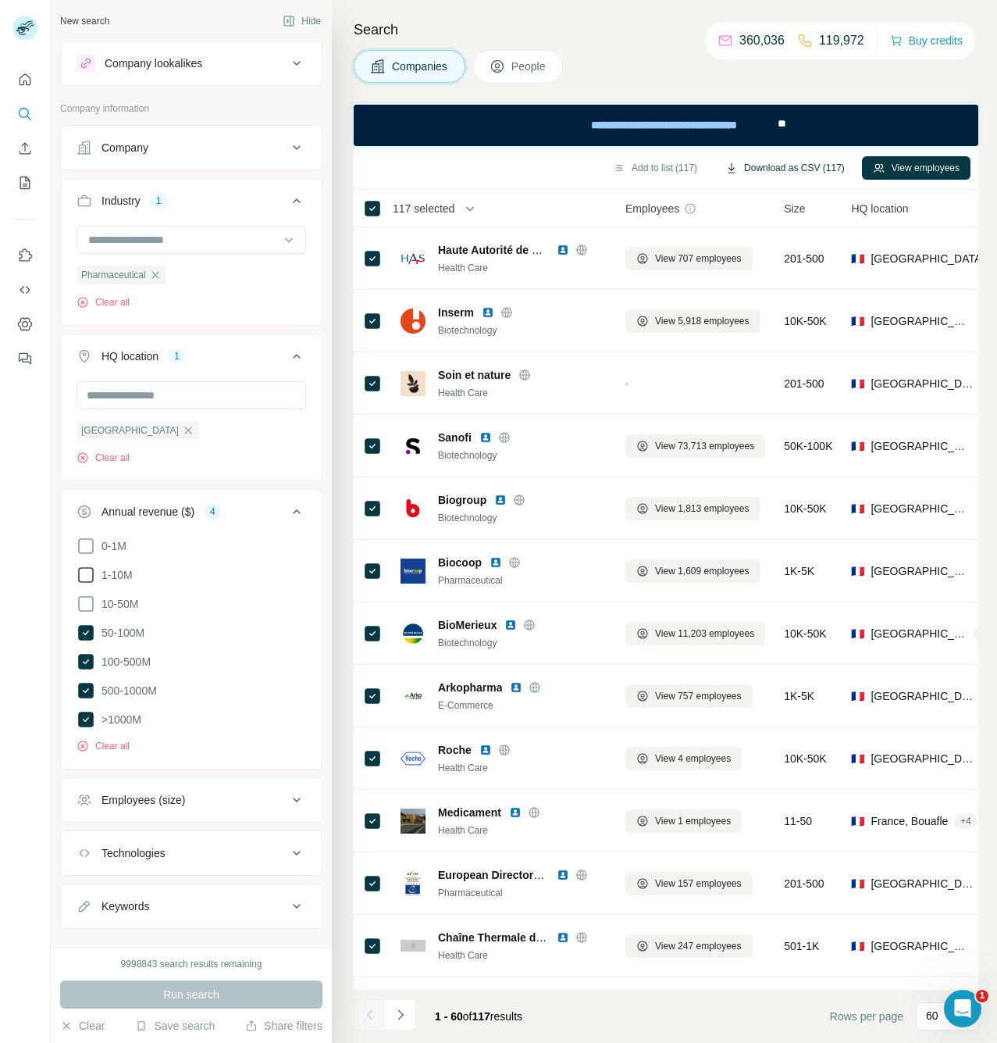
click at [808, 164] on button "Download as CSV (117)" at bounding box center [785, 167] width 141 height 23
